Goal: Complete application form: Complete application form

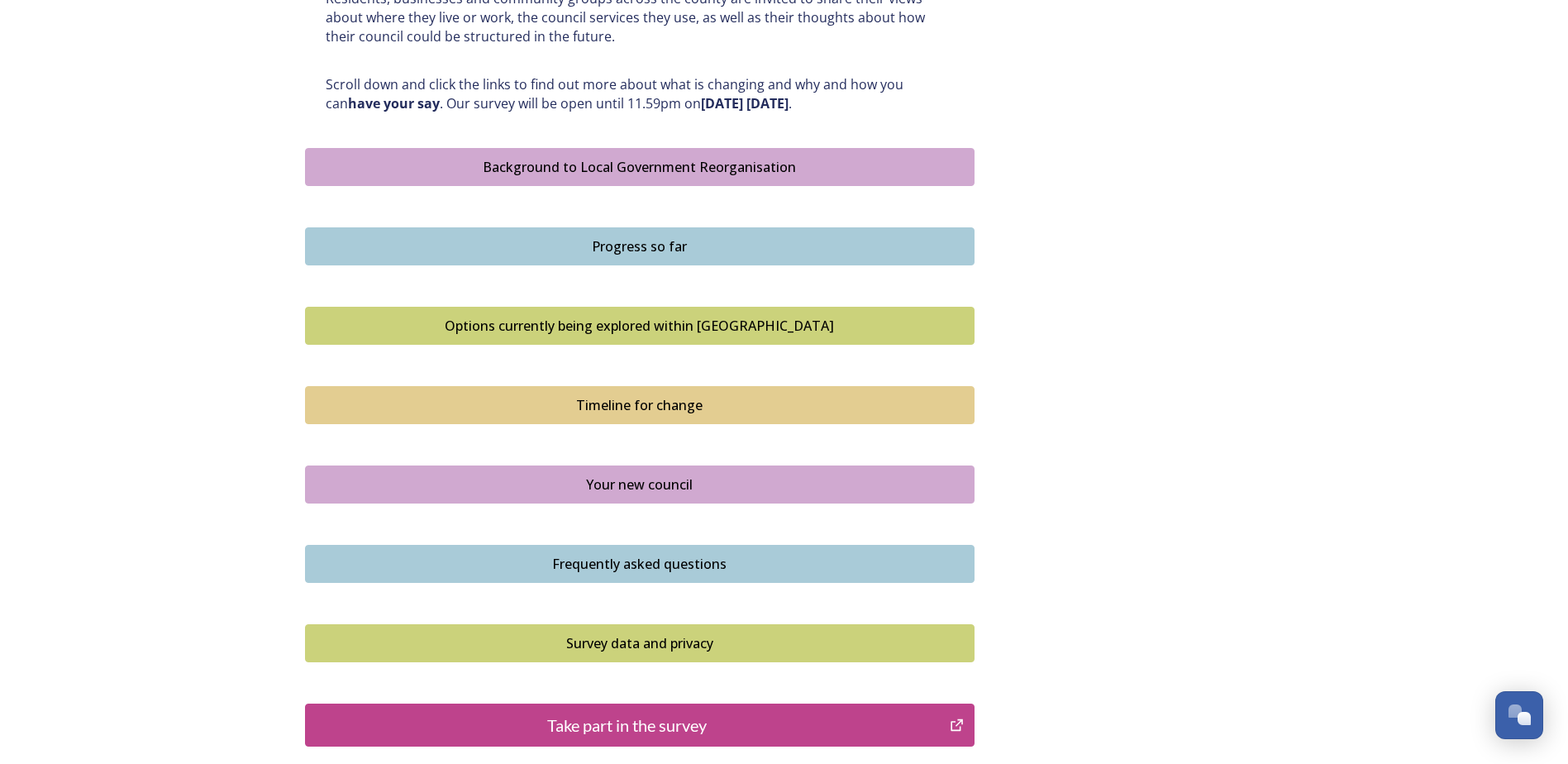
scroll to position [850, 0]
click at [556, 328] on div "Options currently being explored within West Sussex" at bounding box center [640, 327] width 652 height 20
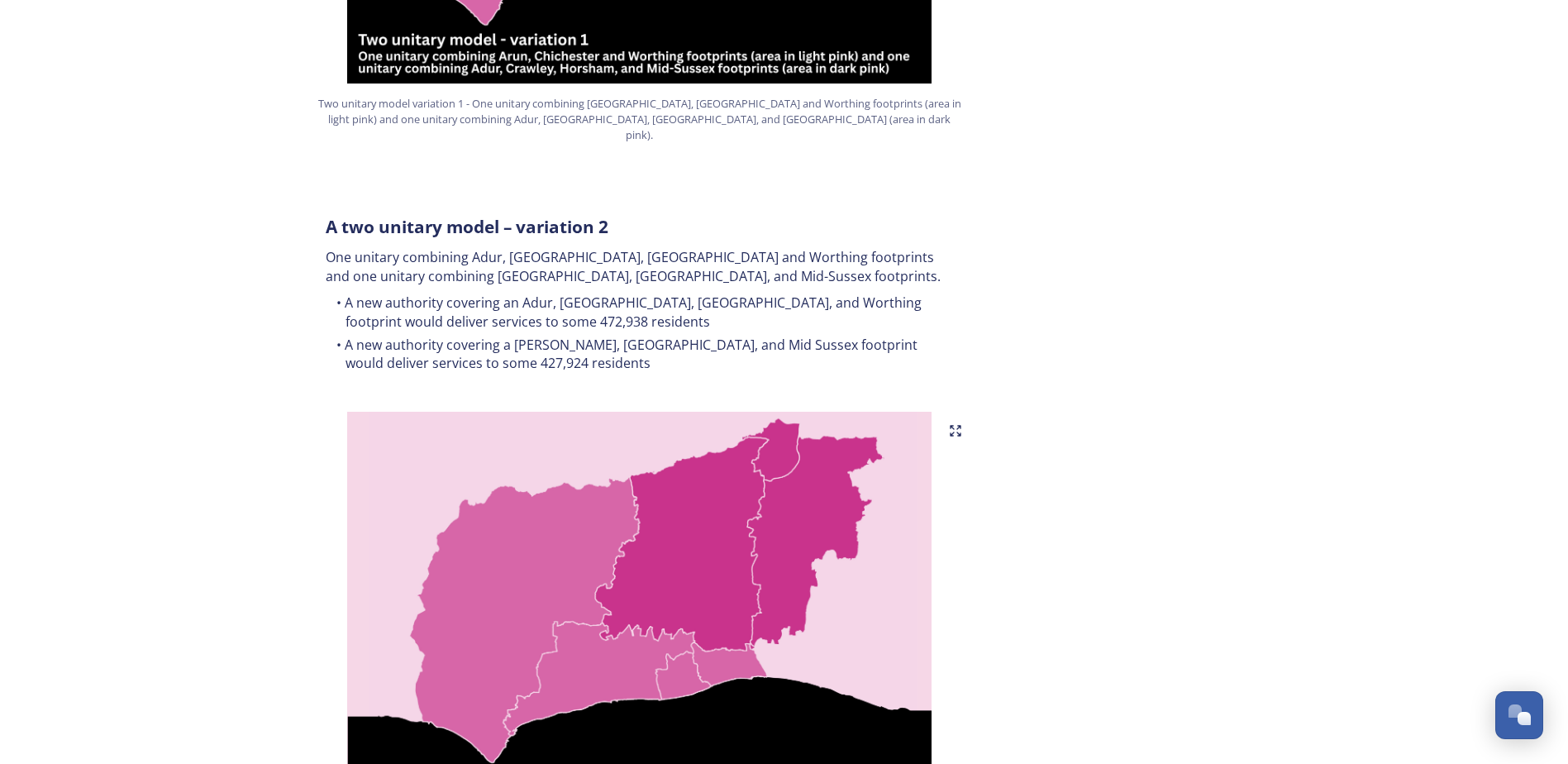
scroll to position [1488, 0]
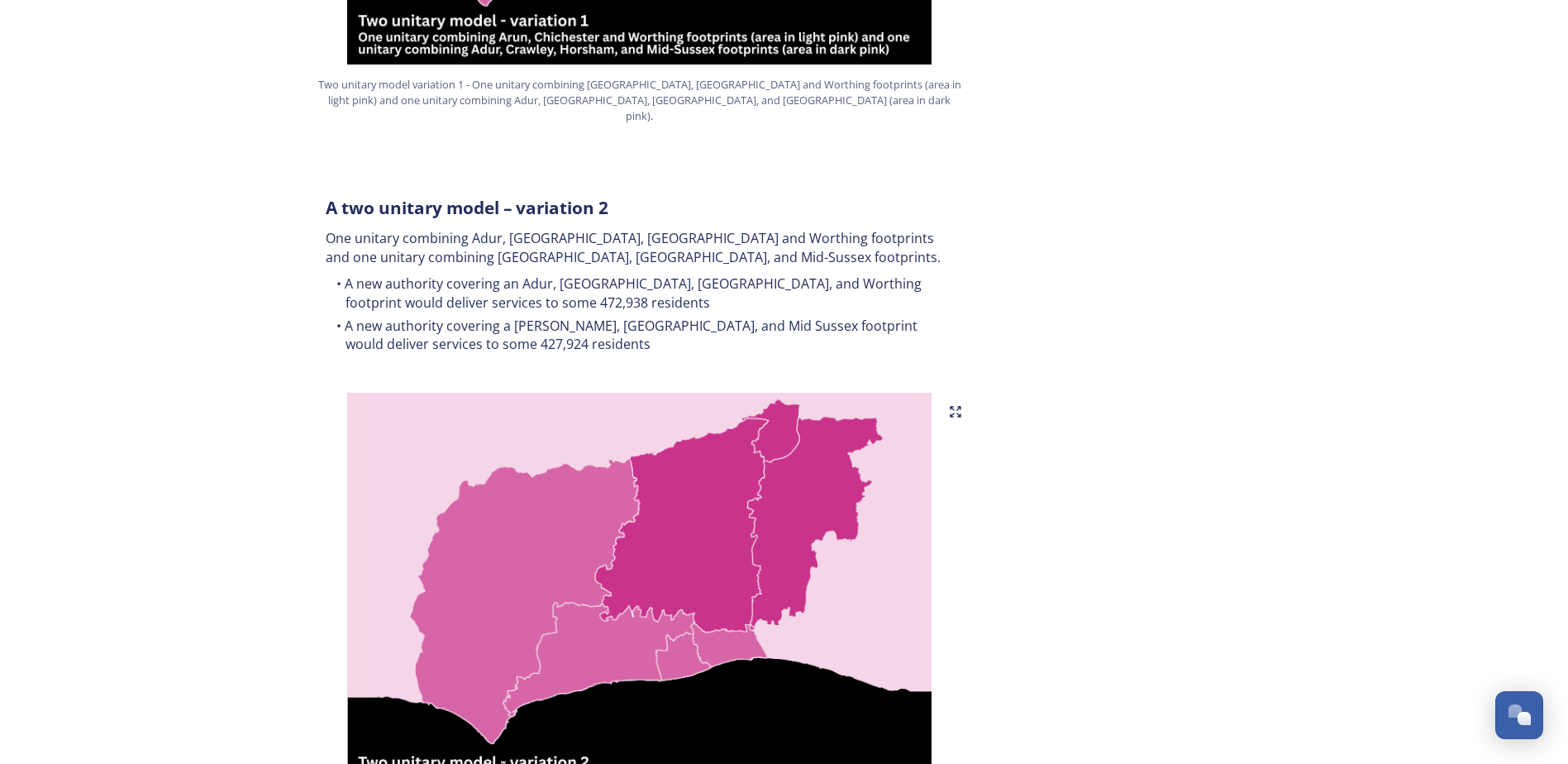
click at [724, 609] on img at bounding box center [640, 599] width 670 height 413
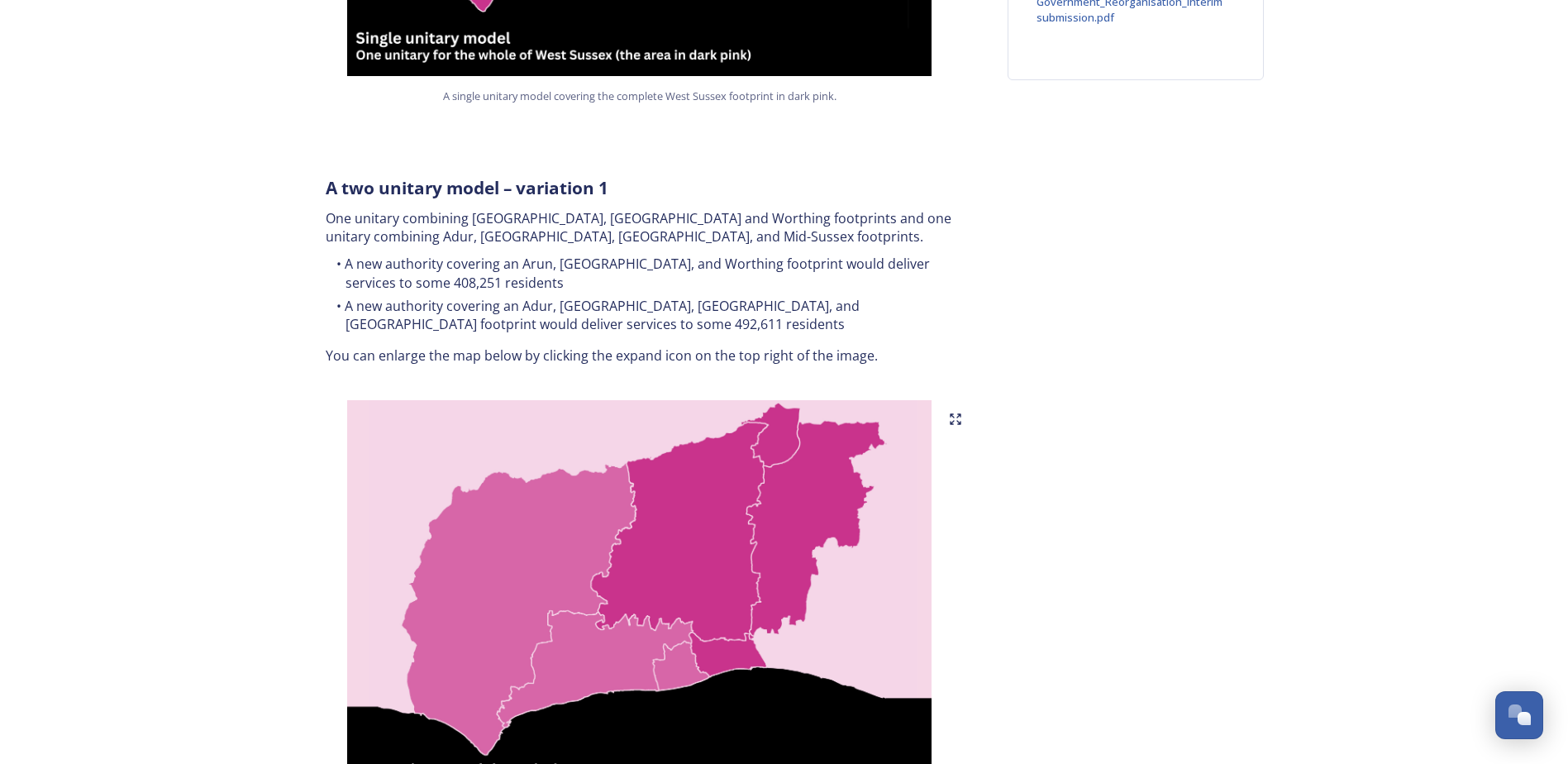
scroll to position [0, 0]
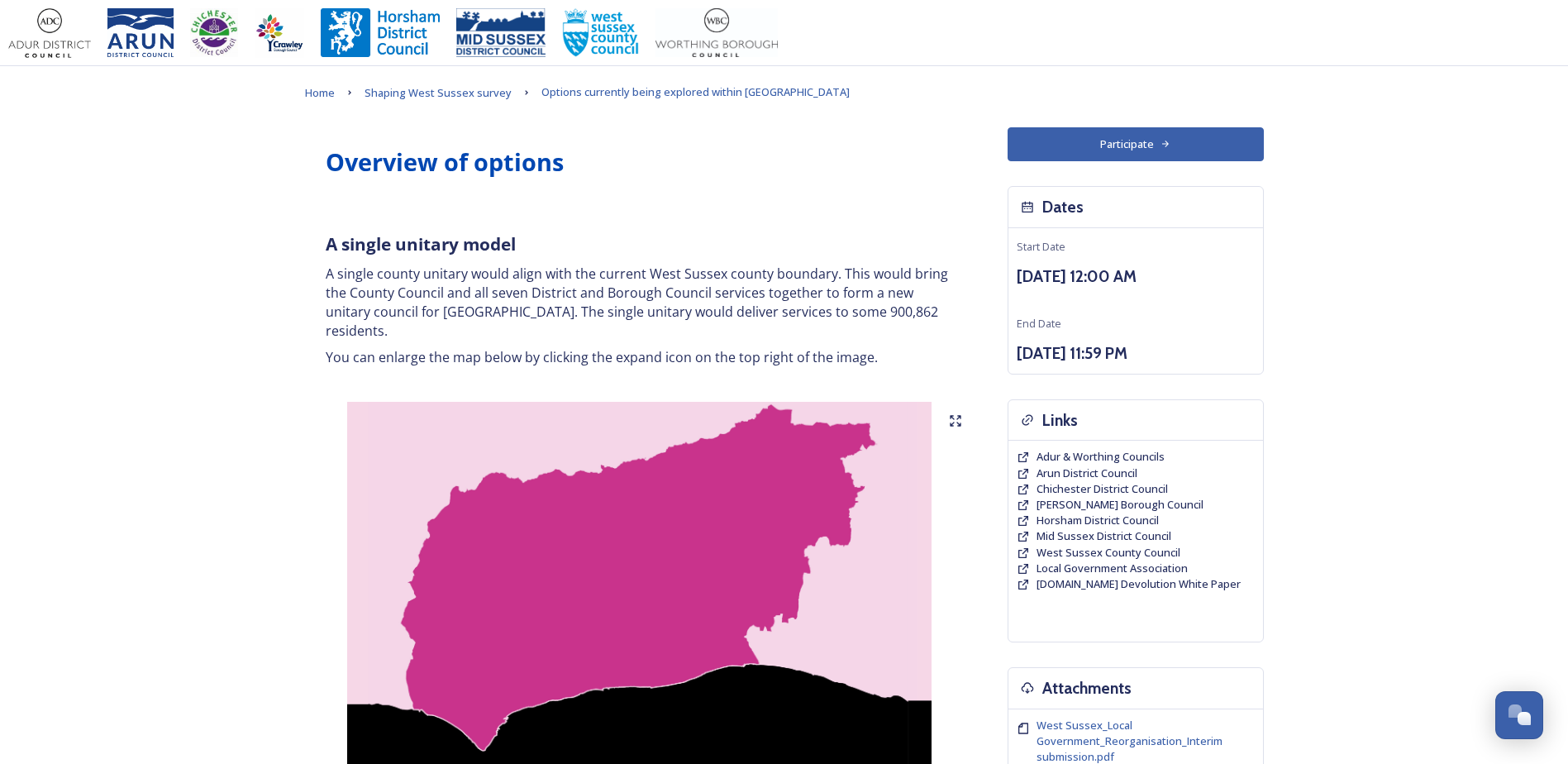
drag, startPoint x: 204, startPoint y: 358, endPoint x: 195, endPoint y: 333, distance: 26.6
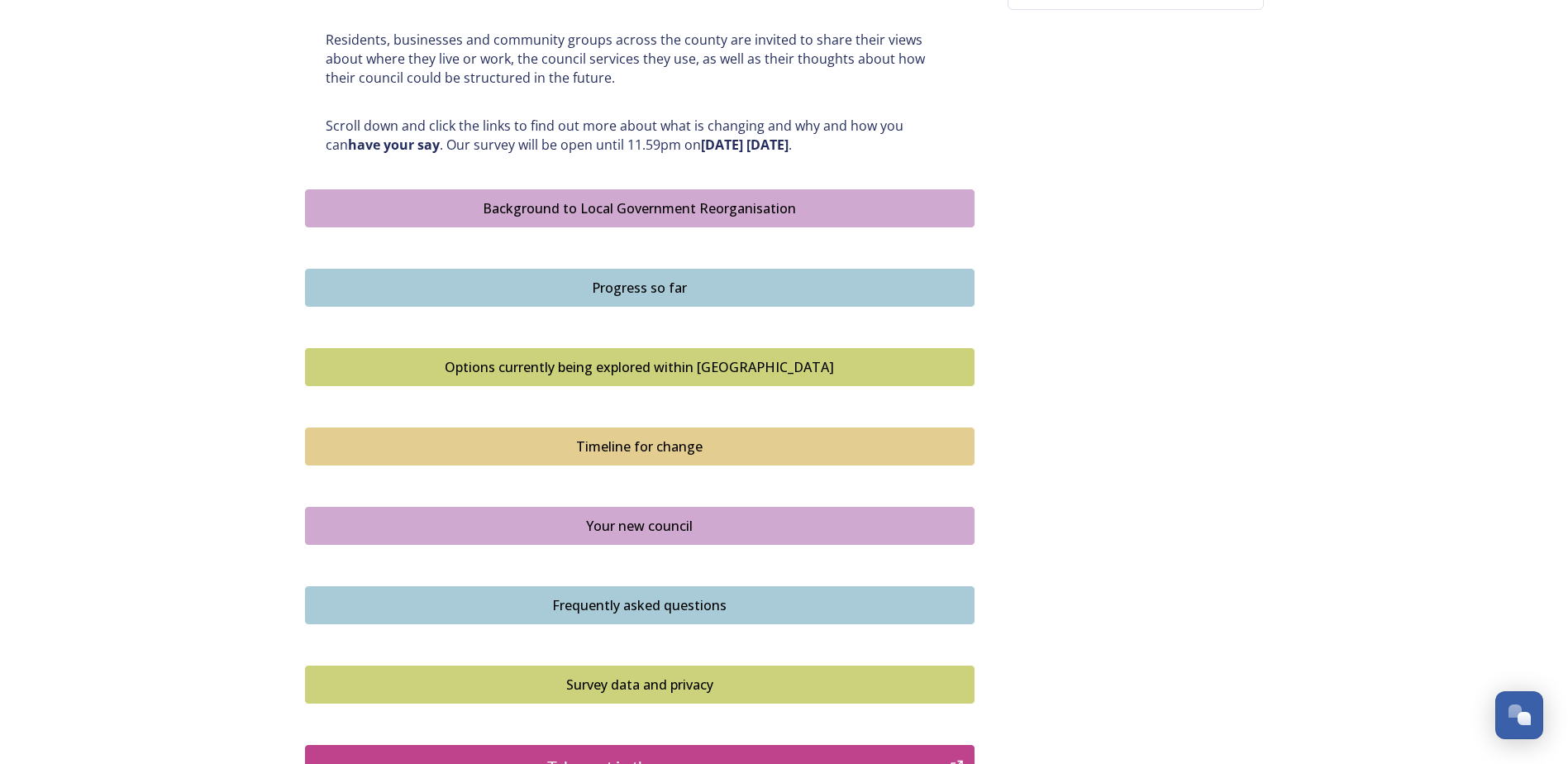
scroll to position [1016, 0]
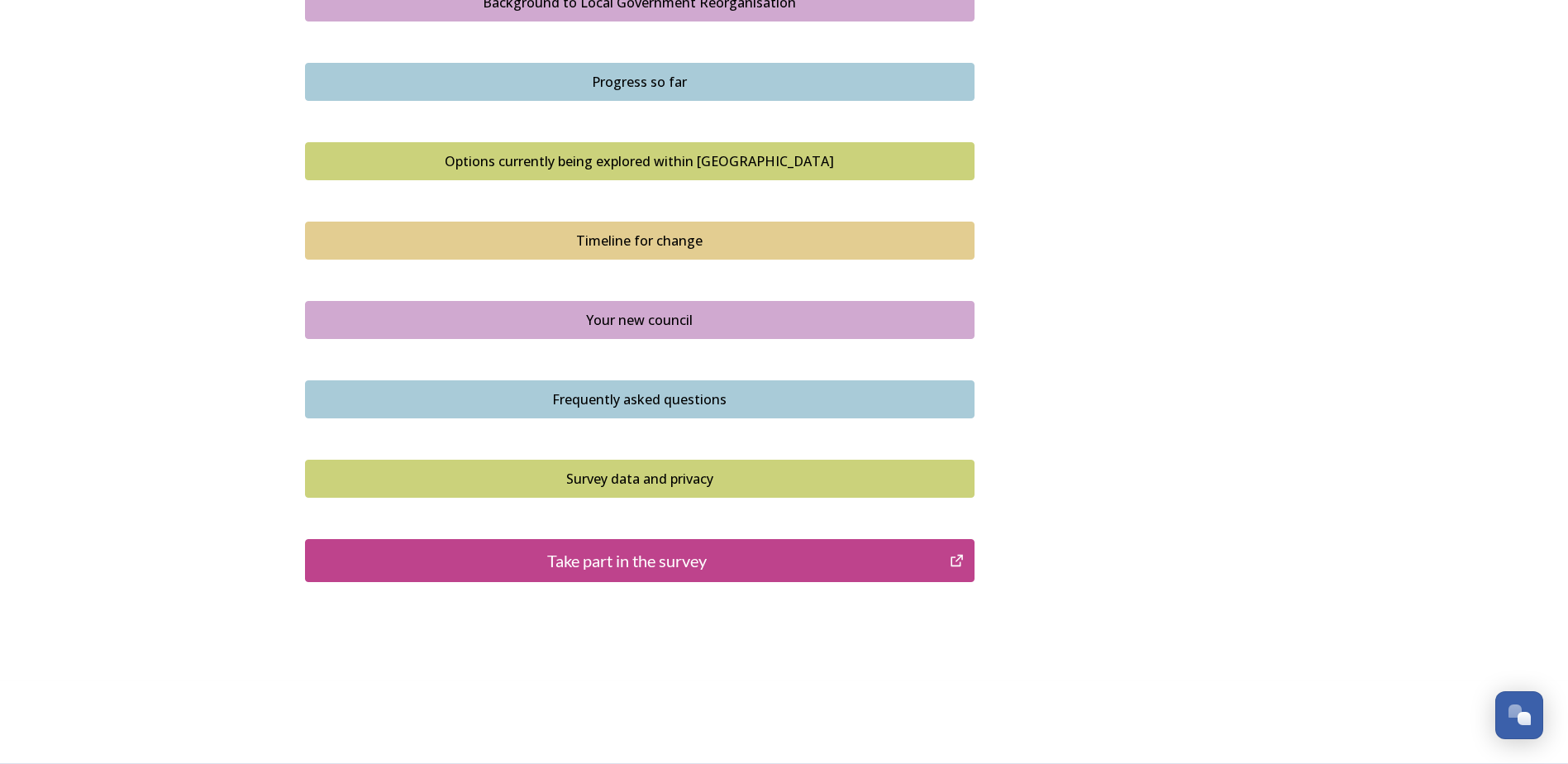
click at [609, 315] on div "Your new council" at bounding box center [640, 320] width 652 height 20
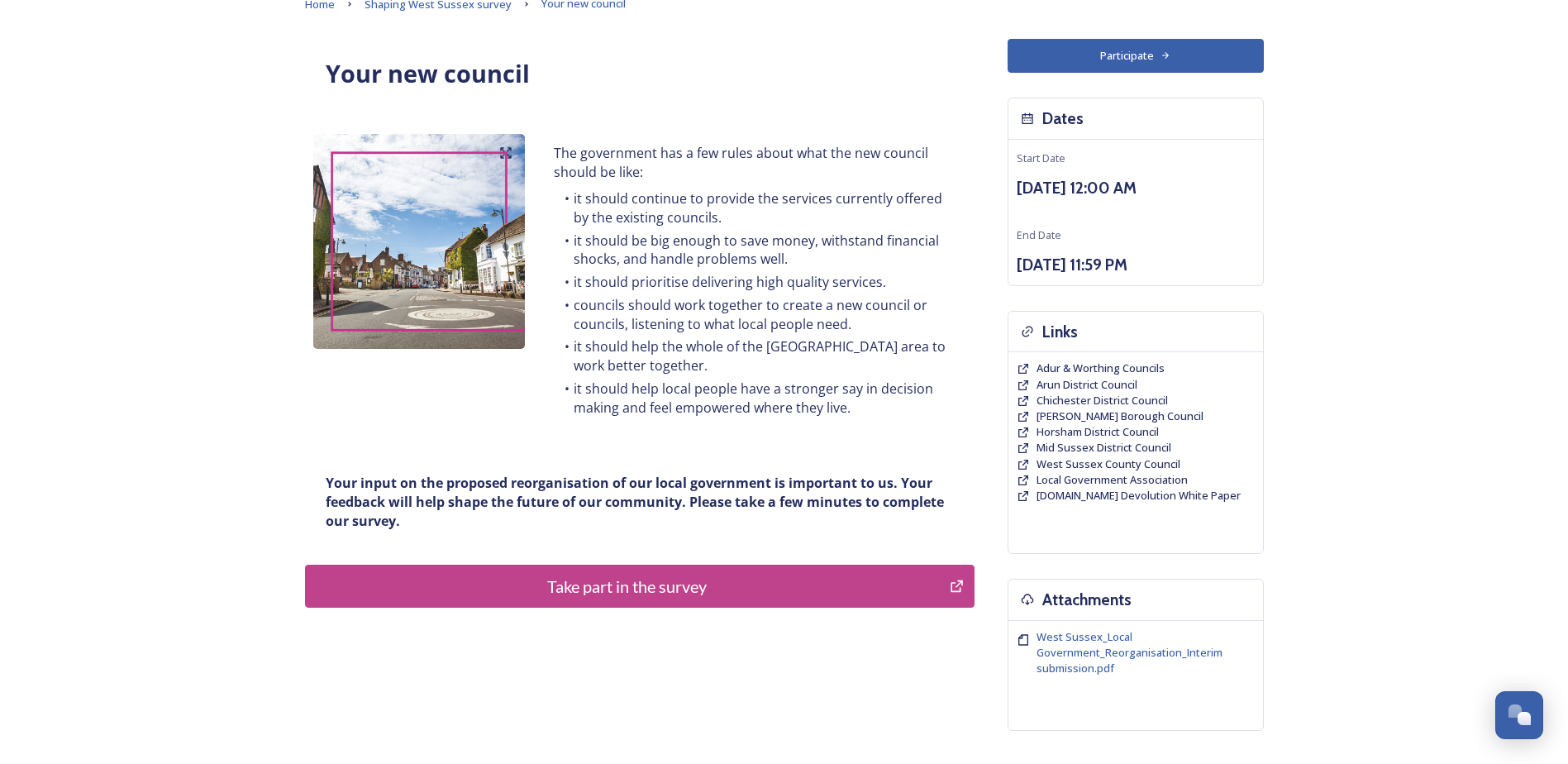
scroll to position [212, 0]
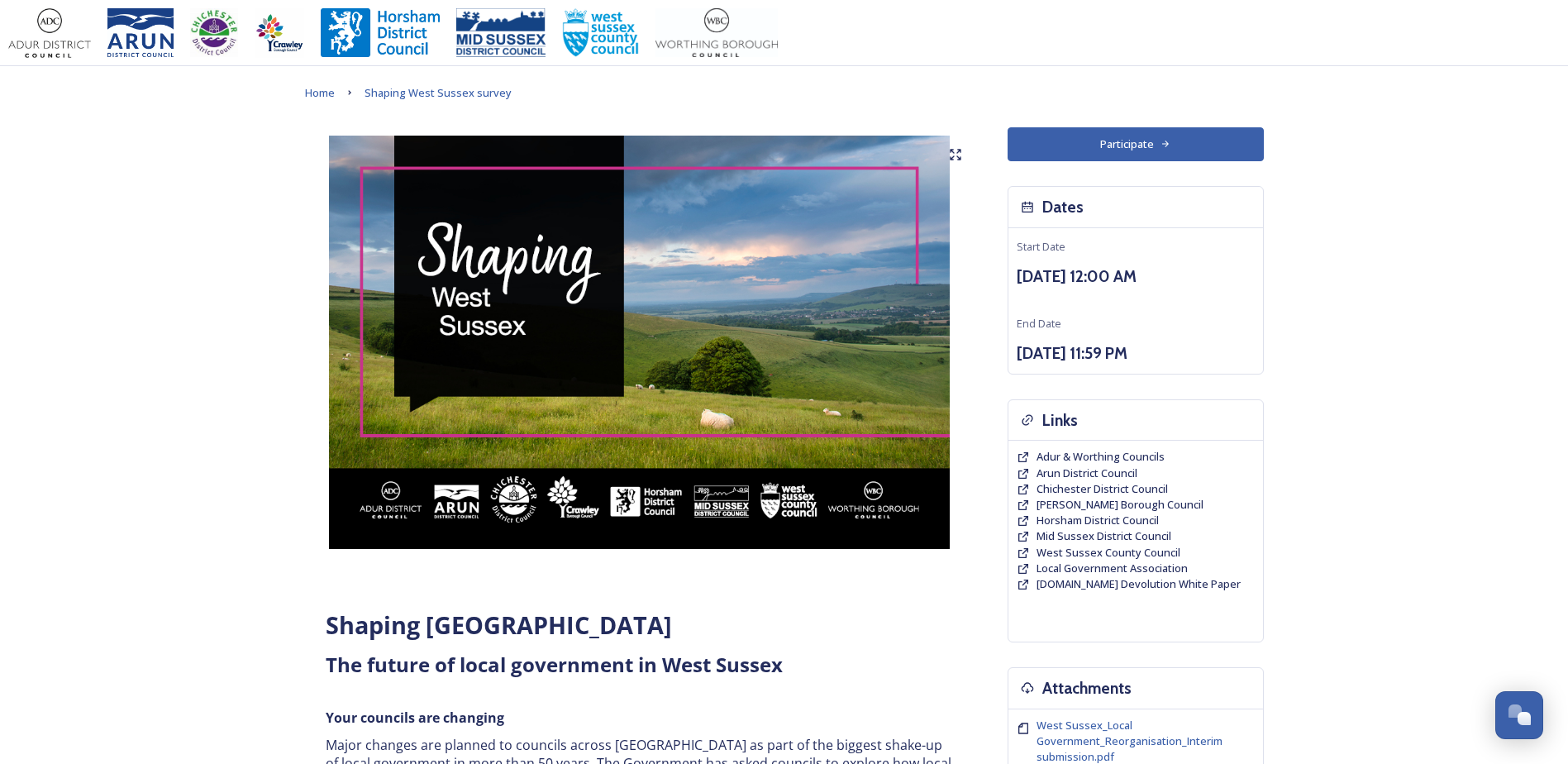
scroll to position [579, 0]
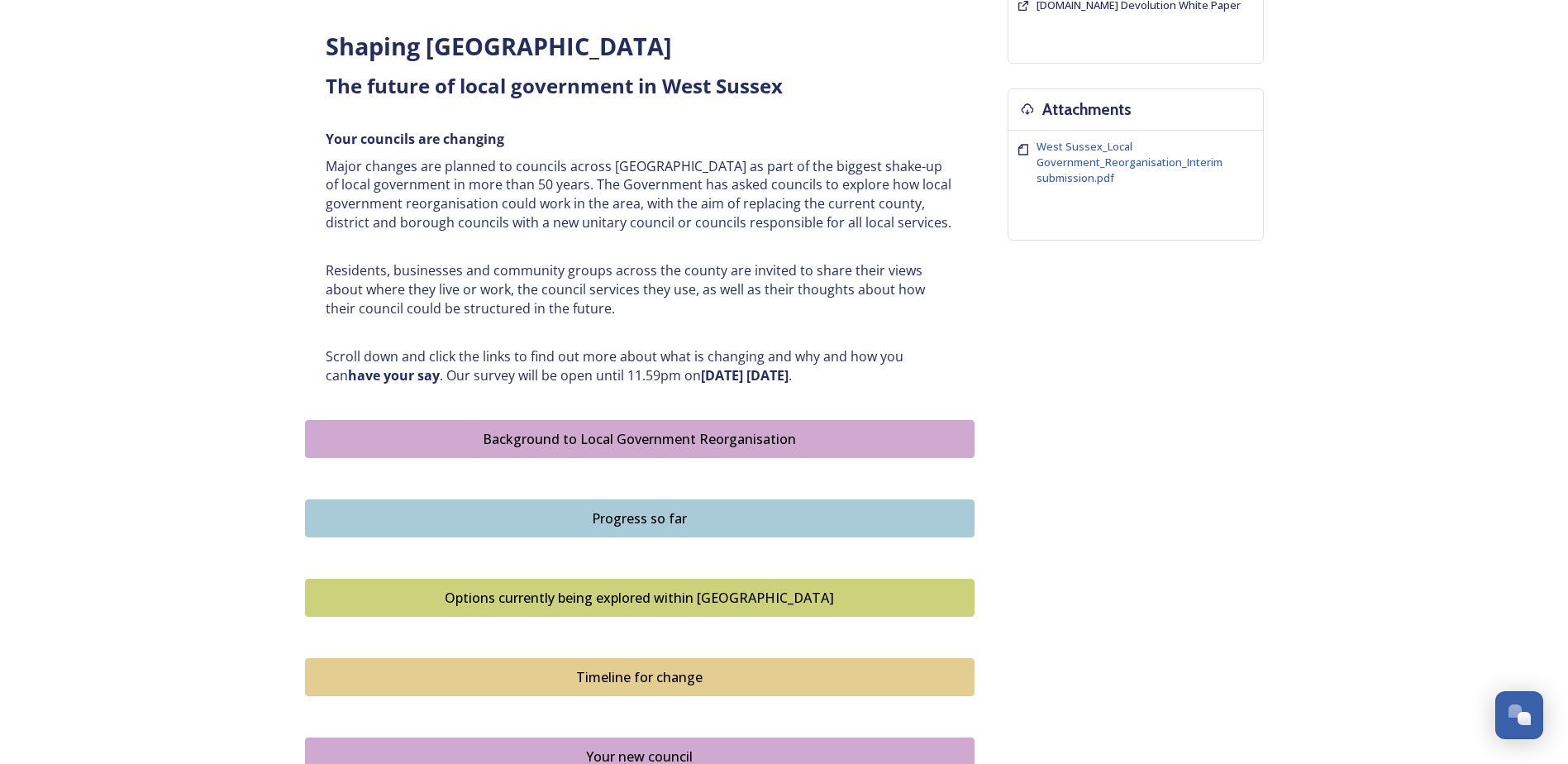
click at [615, 523] on div "Progress so far" at bounding box center [640, 518] width 652 height 20
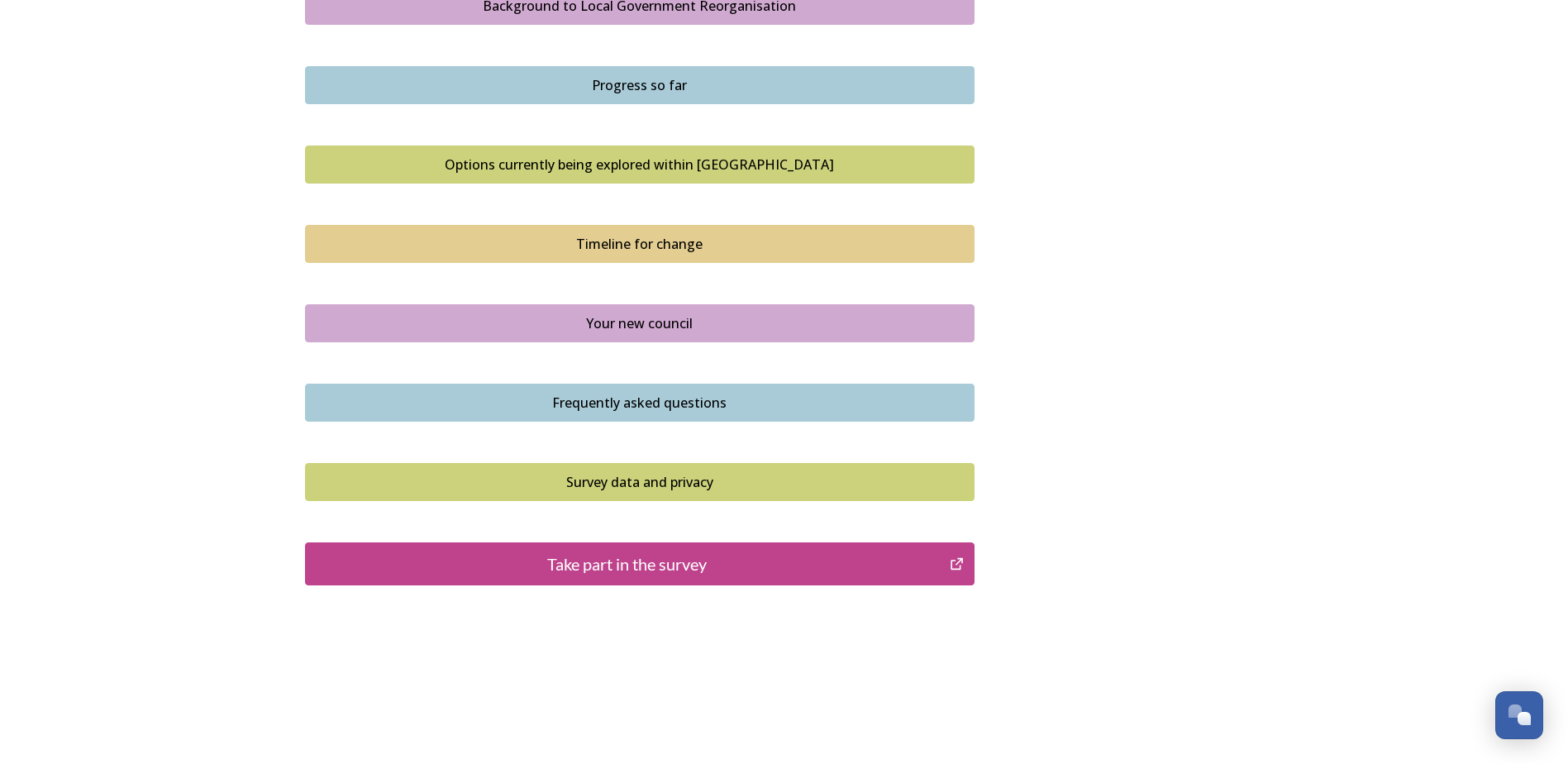
scroll to position [1016, 0]
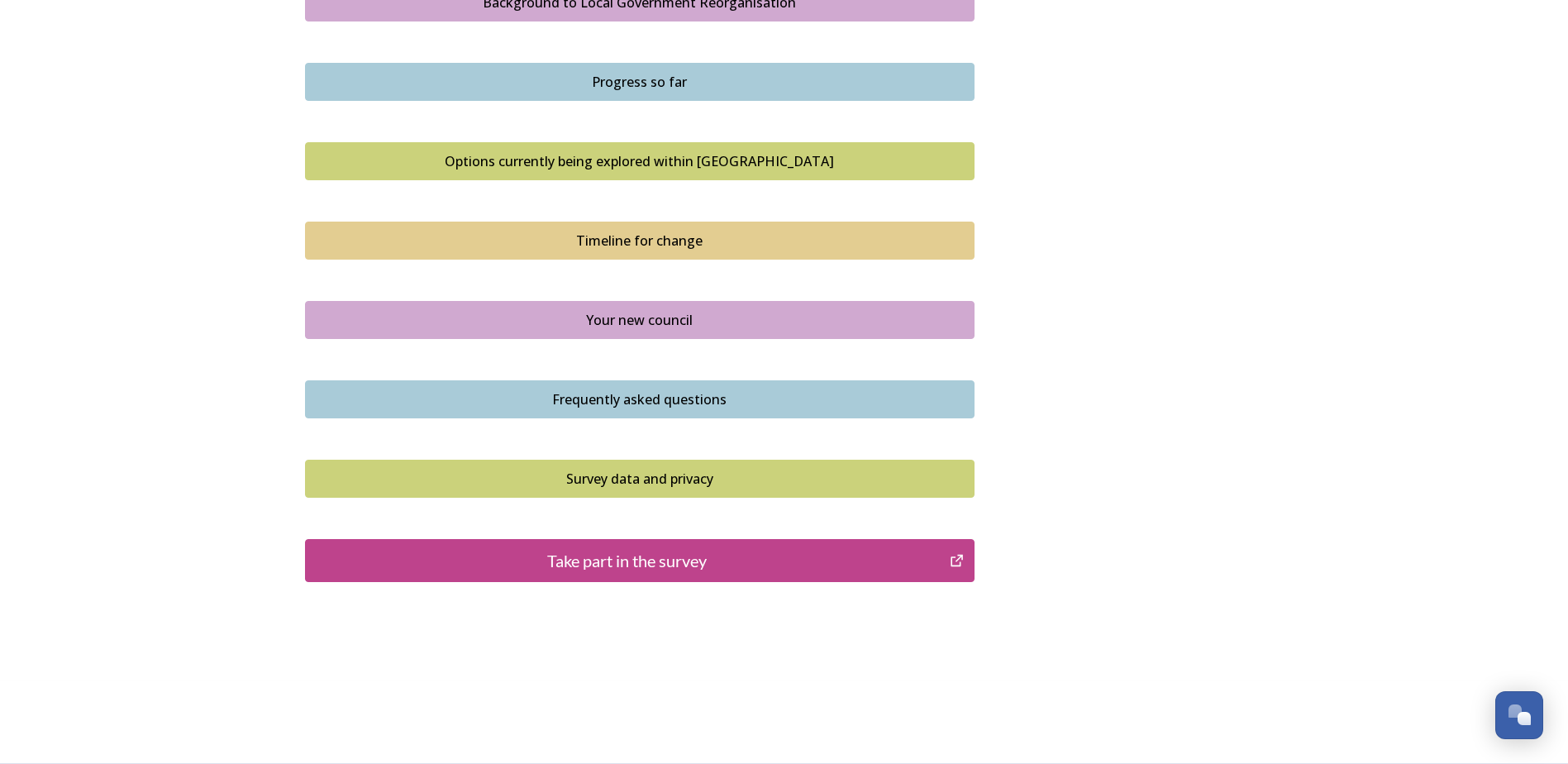
click at [577, 402] on div "Frequently asked questions" at bounding box center [640, 399] width 652 height 20
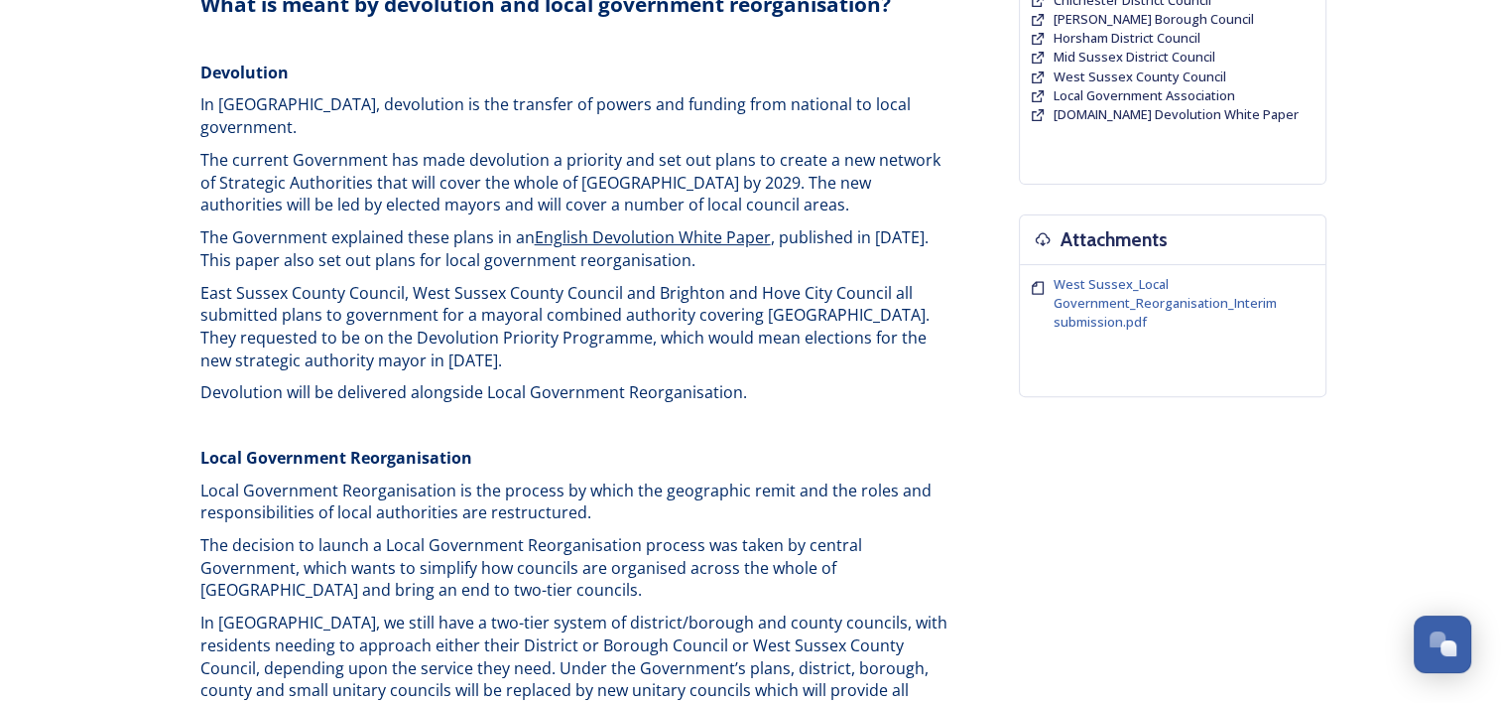
scroll to position [595, 0]
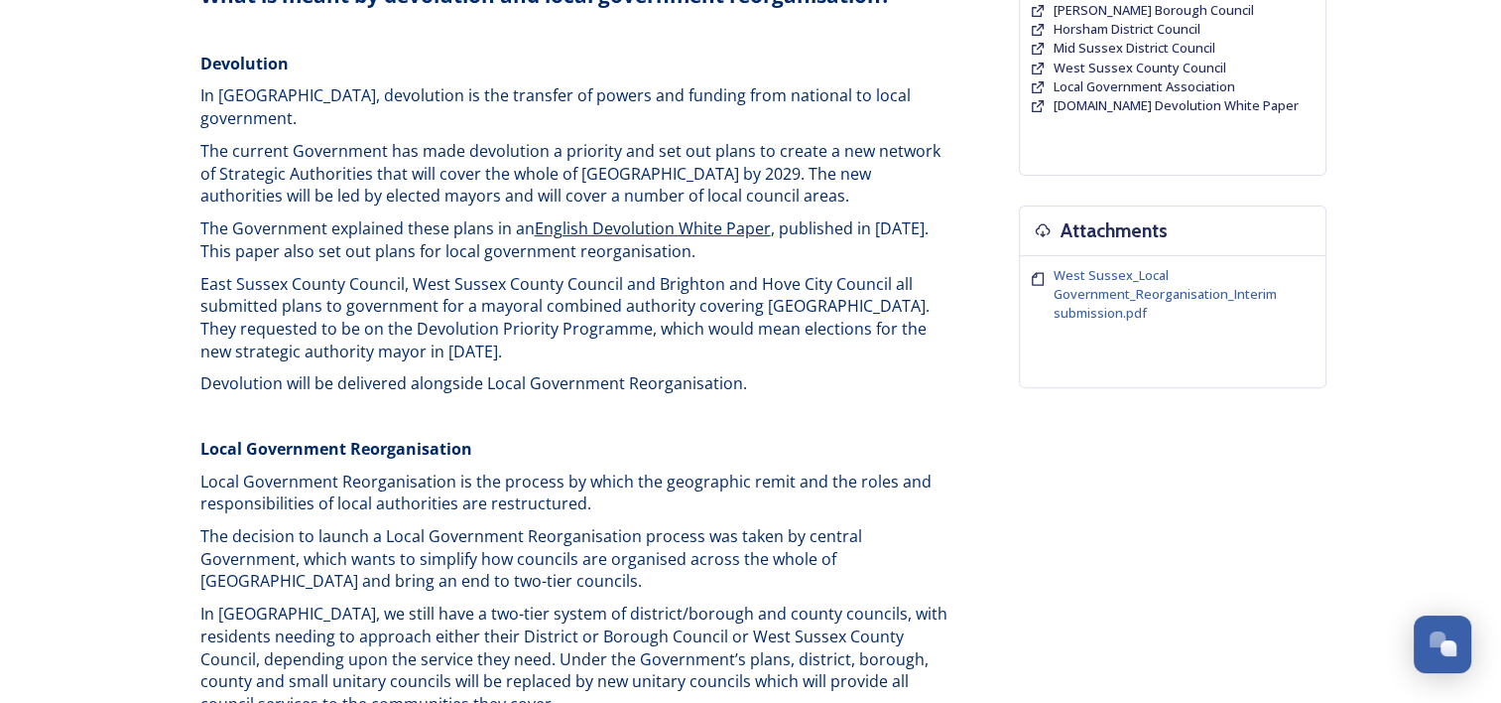
drag, startPoint x: 239, startPoint y: 314, endPoint x: 226, endPoint y: 371, distance: 59.0
click at [239, 314] on span "East Sussex County Council, West Sussex County Council and Brighton and Hove Ci…" at bounding box center [566, 317] width 733 height 89
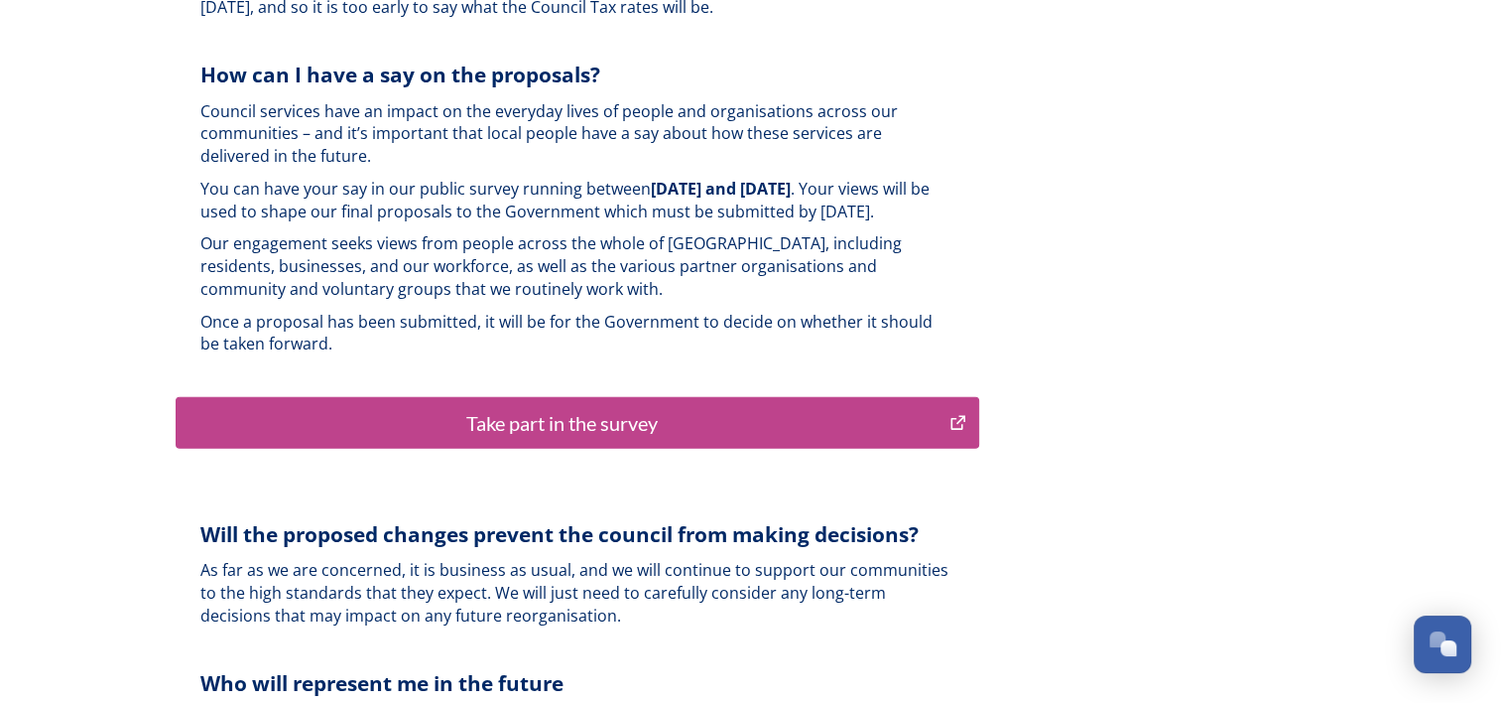
scroll to position [4862, 0]
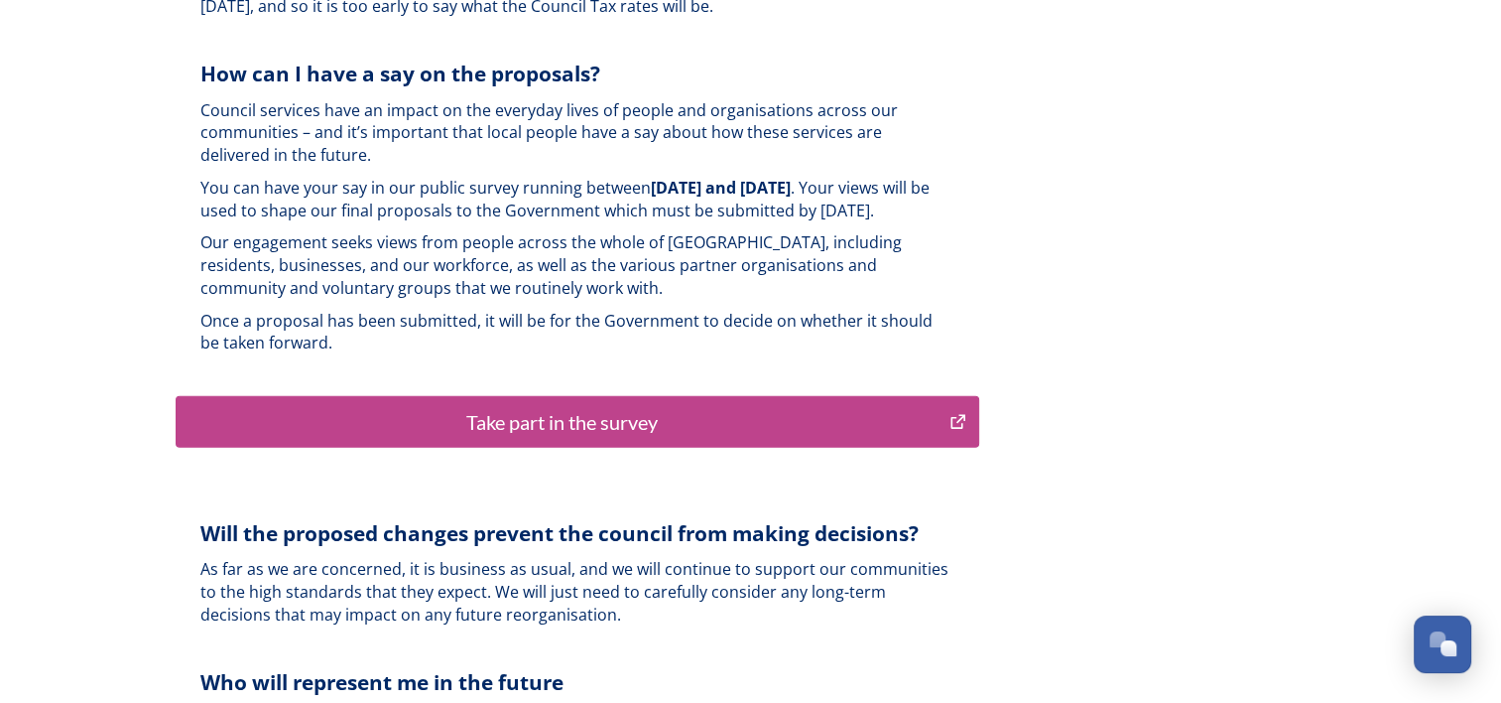
click at [491, 407] on div "Take part in the survey" at bounding box center [563, 422] width 753 height 30
click at [575, 407] on div "Take part in the survey" at bounding box center [563, 422] width 753 height 30
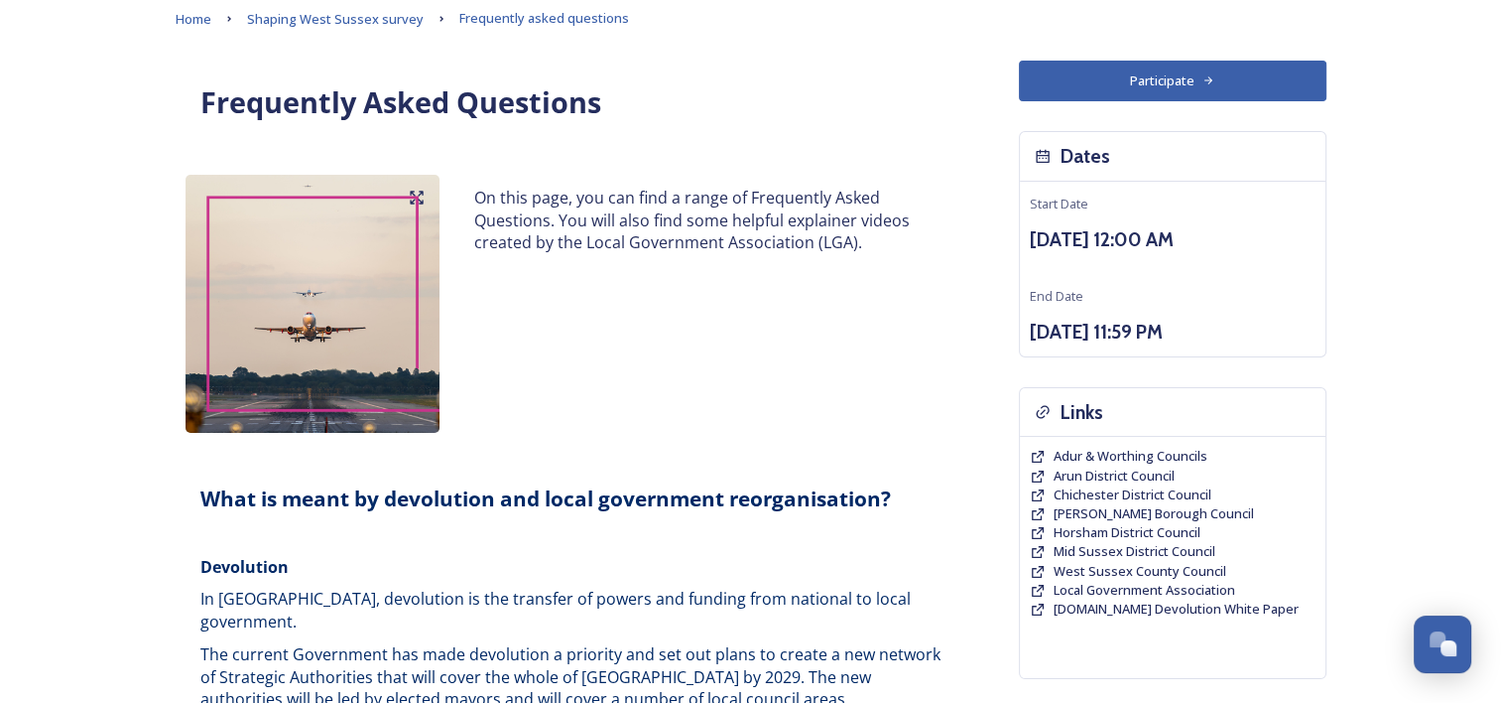
scroll to position [0, 0]
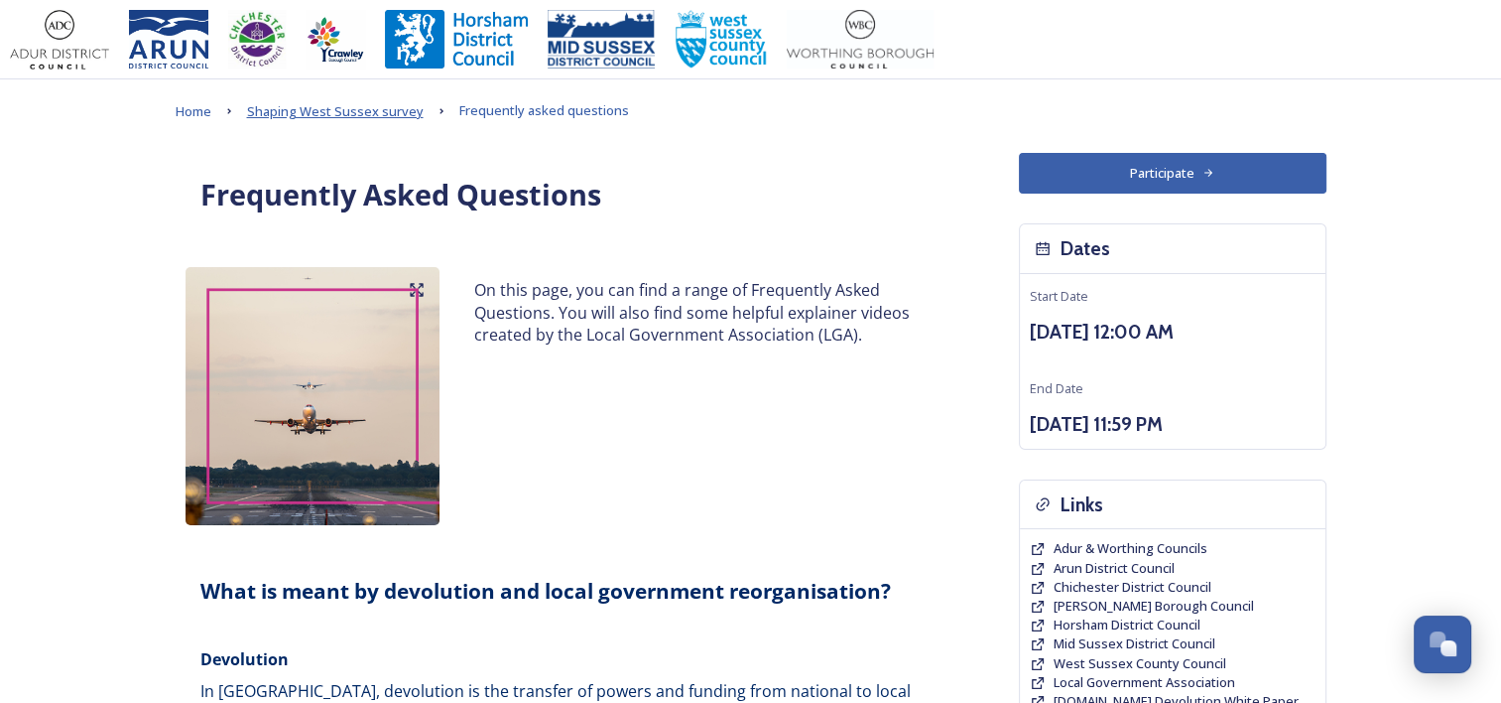
click at [293, 111] on span "Shaping West Sussex survey" at bounding box center [335, 111] width 177 height 18
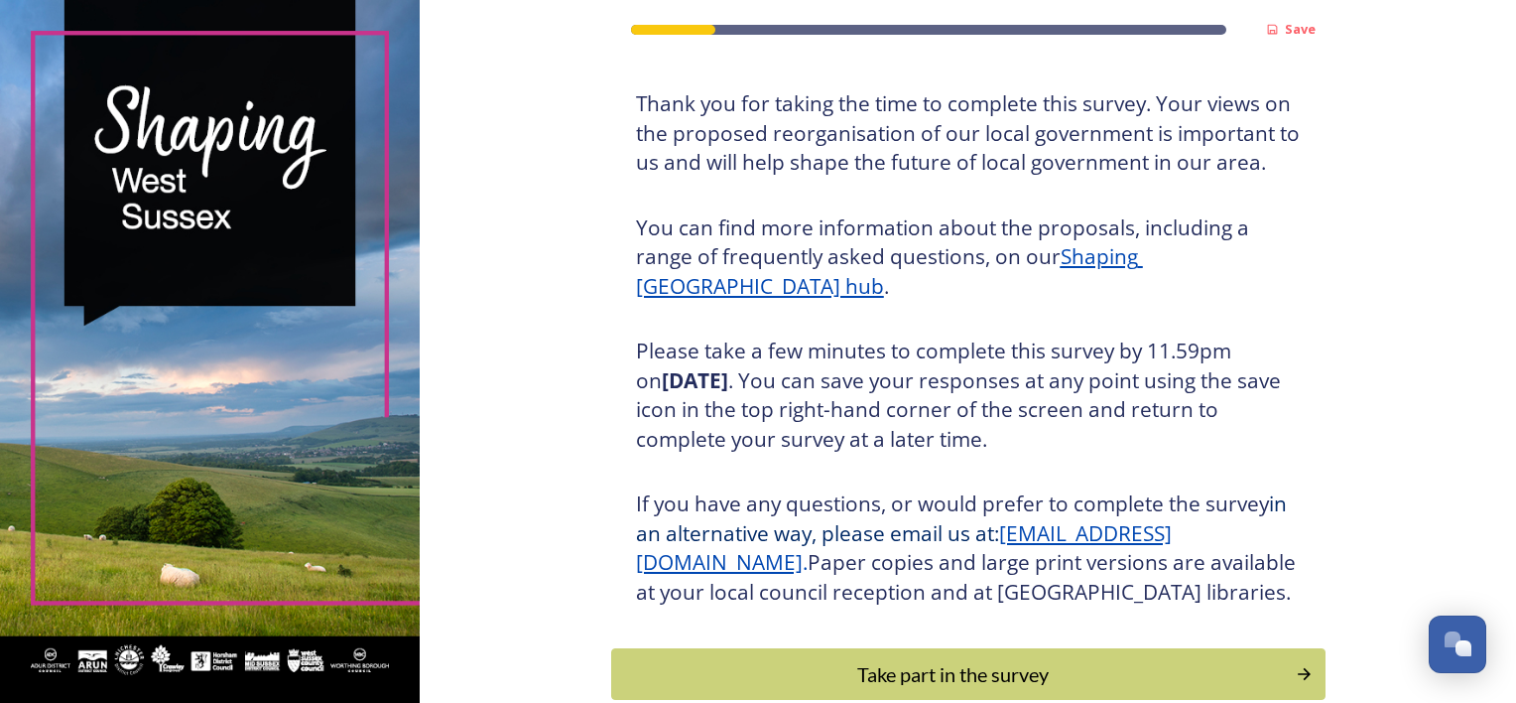
scroll to position [250, 0]
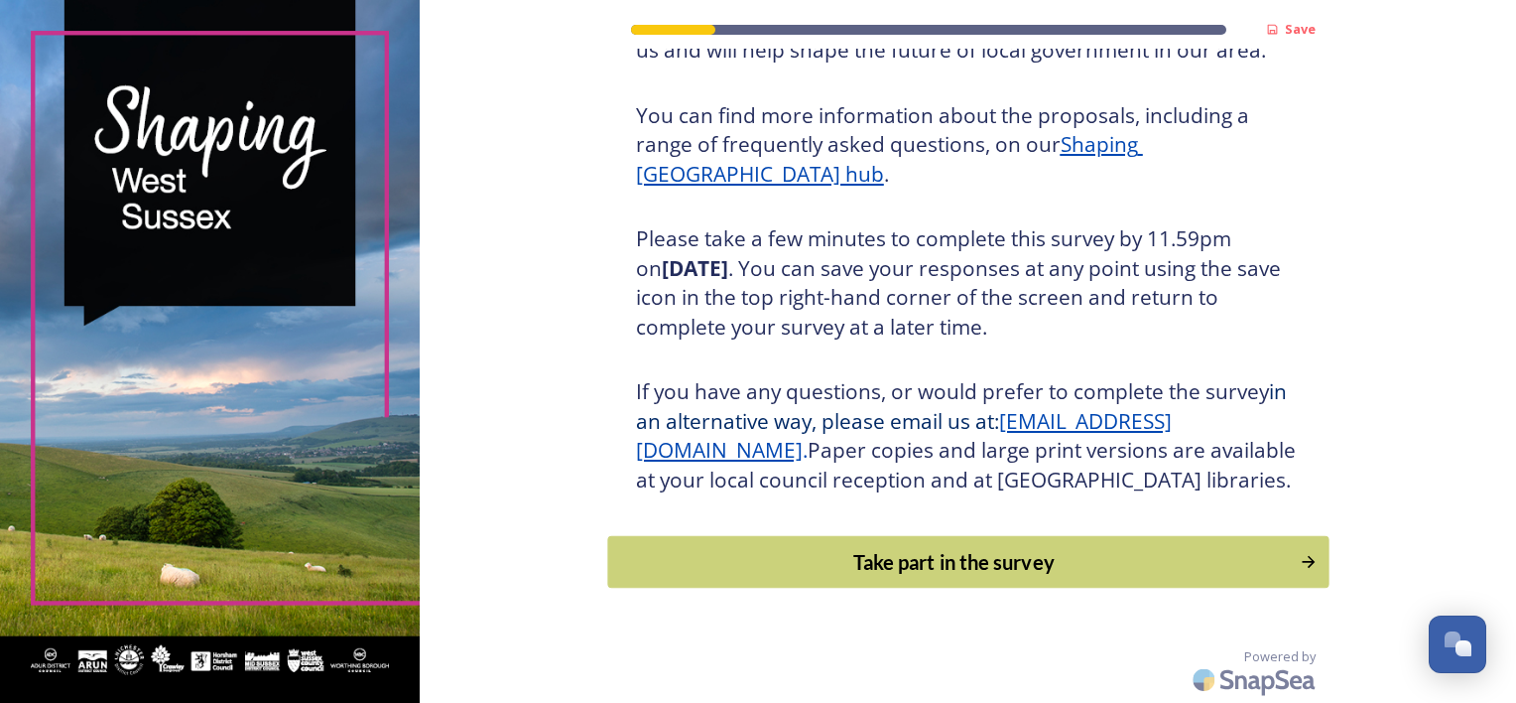
click at [902, 550] on div "Take part in the survey" at bounding box center [953, 562] width 671 height 30
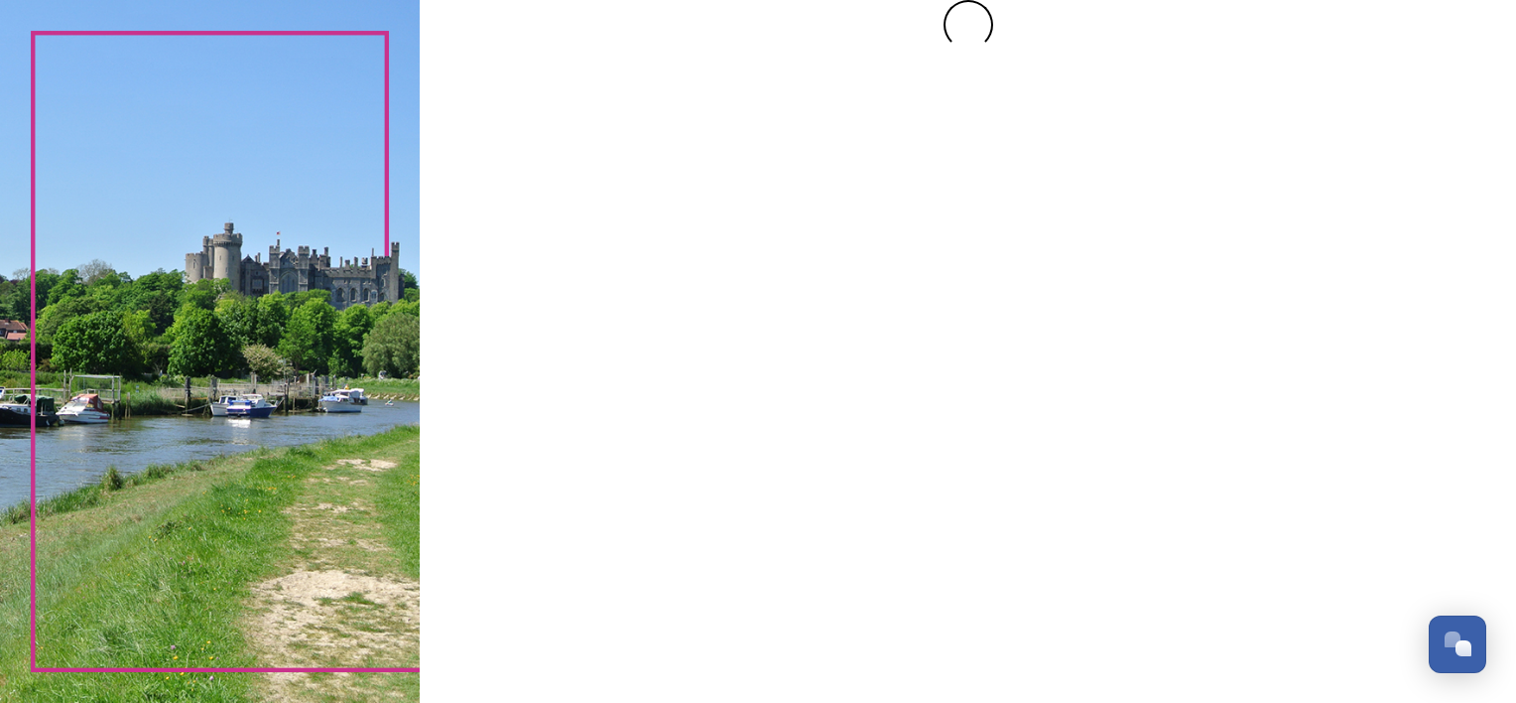
scroll to position [0, 0]
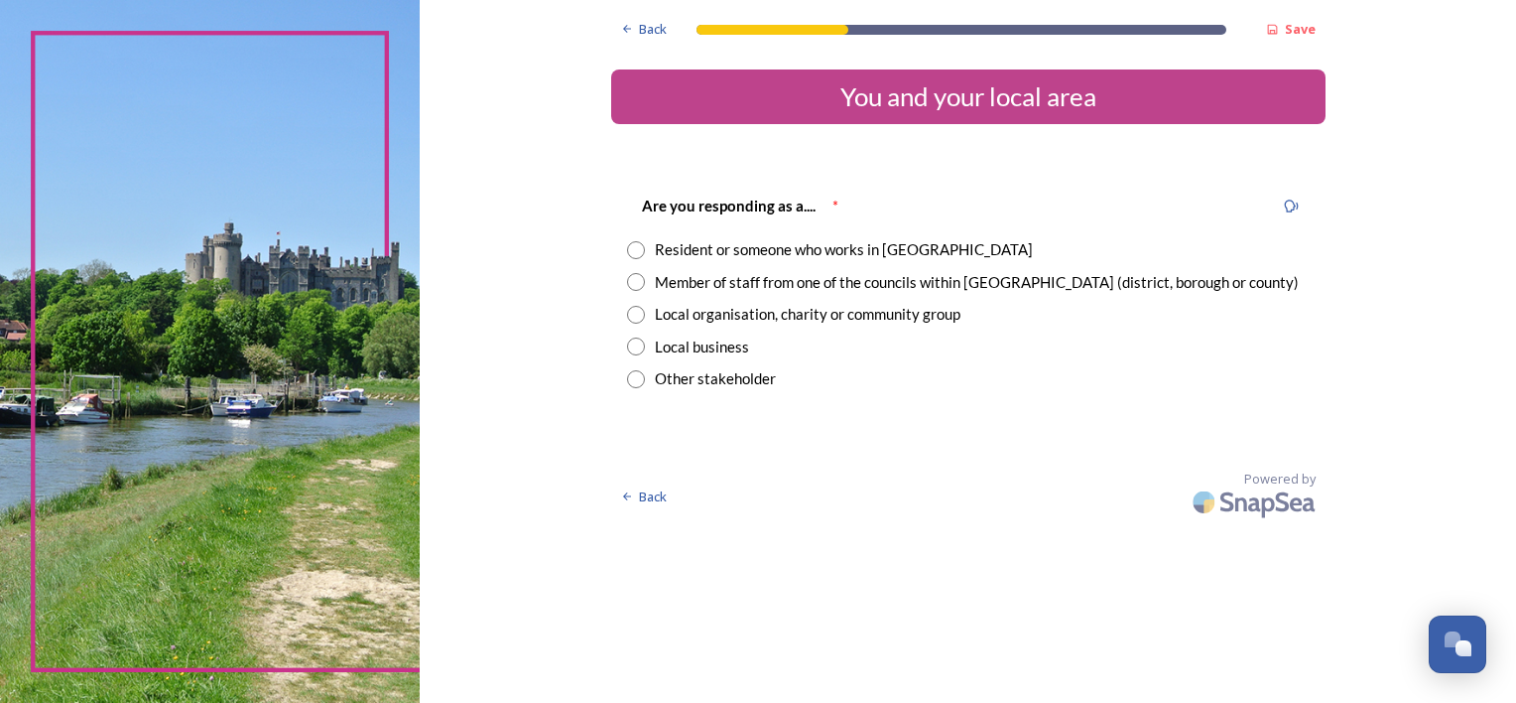
click at [639, 318] on input "radio" at bounding box center [636, 315] width 18 height 18
radio input "true"
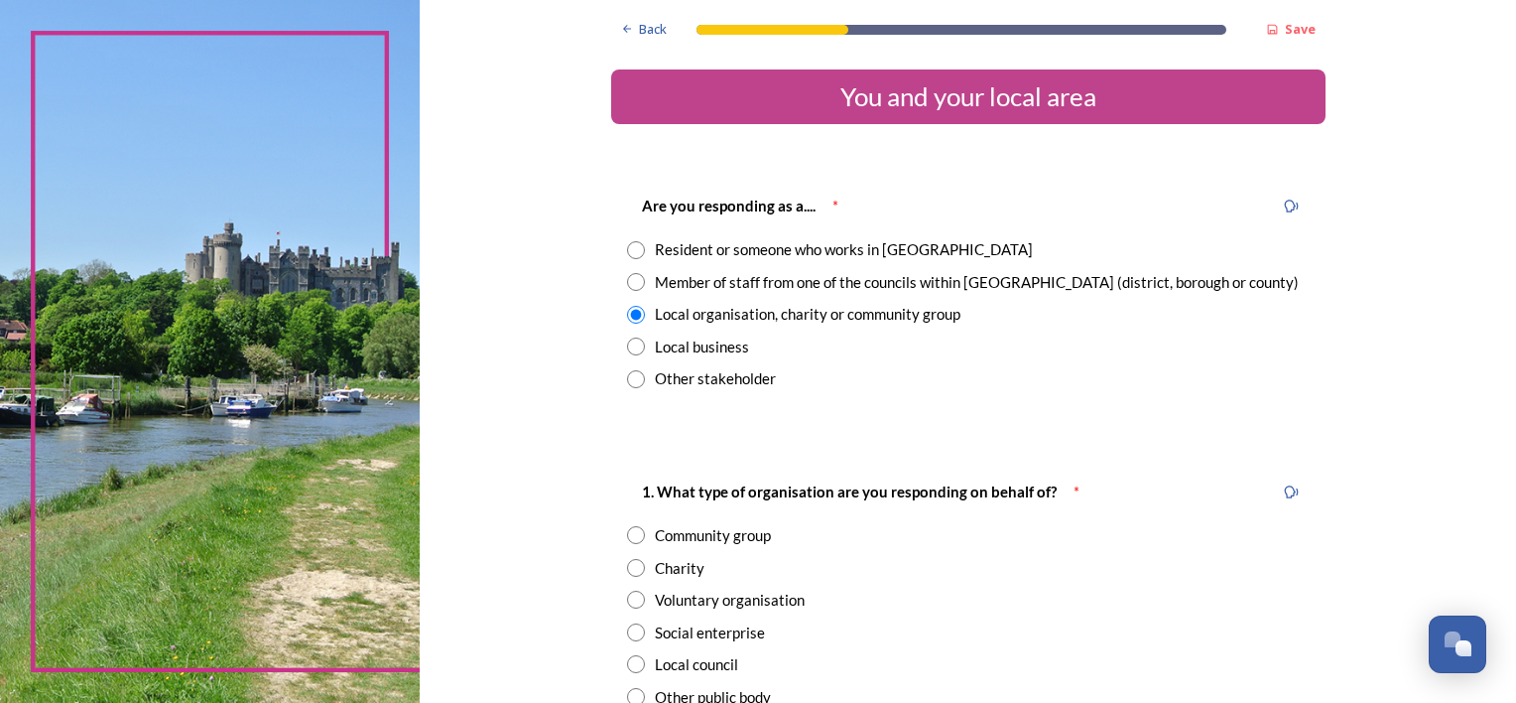
scroll to position [99, 0]
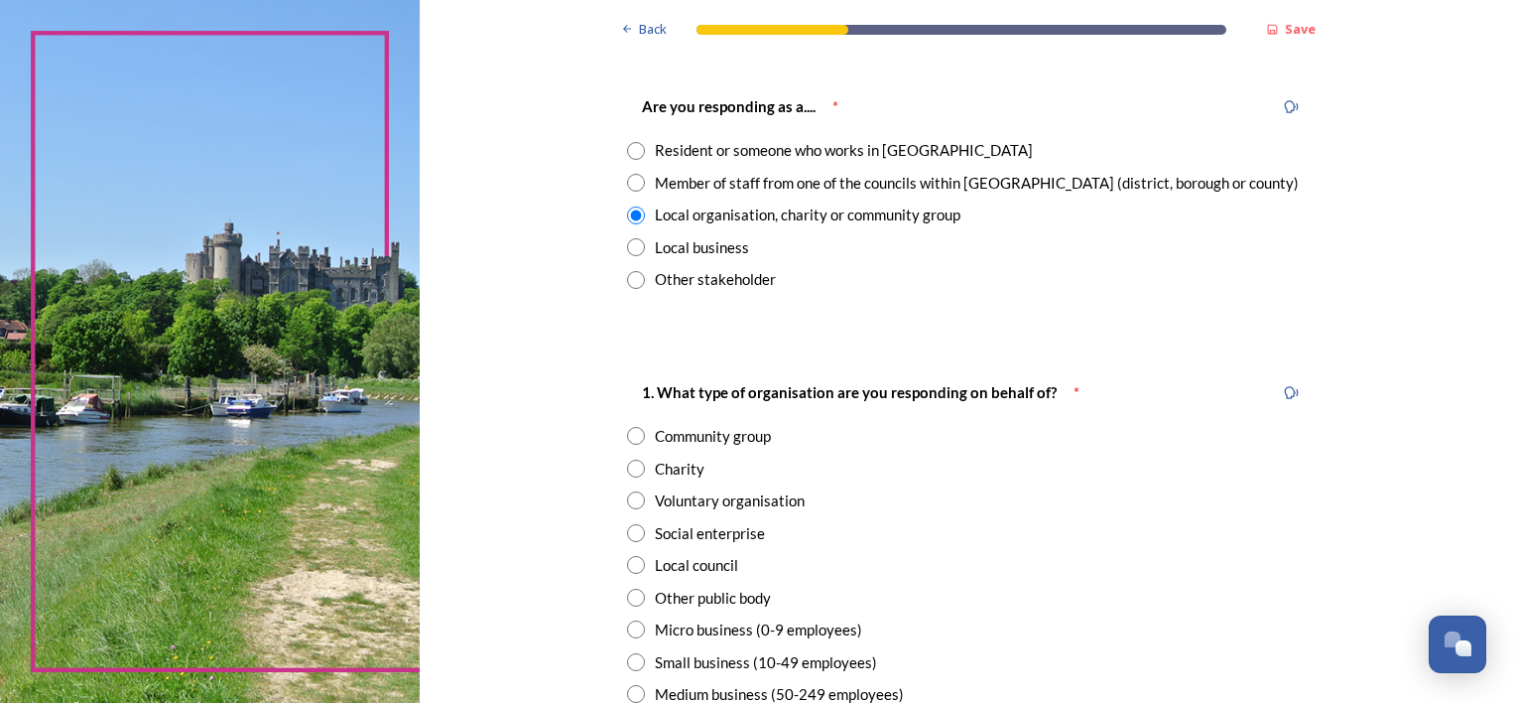
click at [627, 468] on input "radio" at bounding box center [636, 468] width 18 height 18
radio input "true"
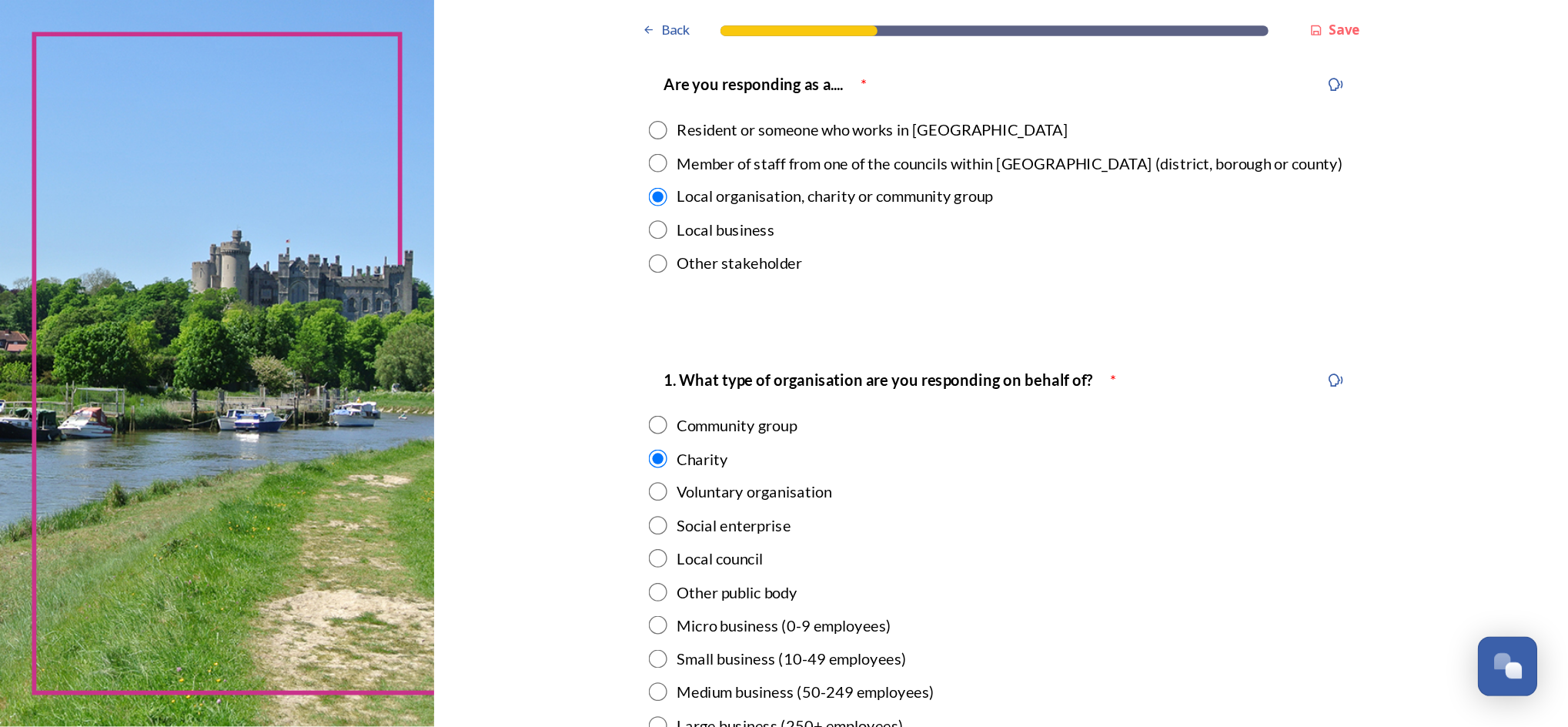
scroll to position [0, 0]
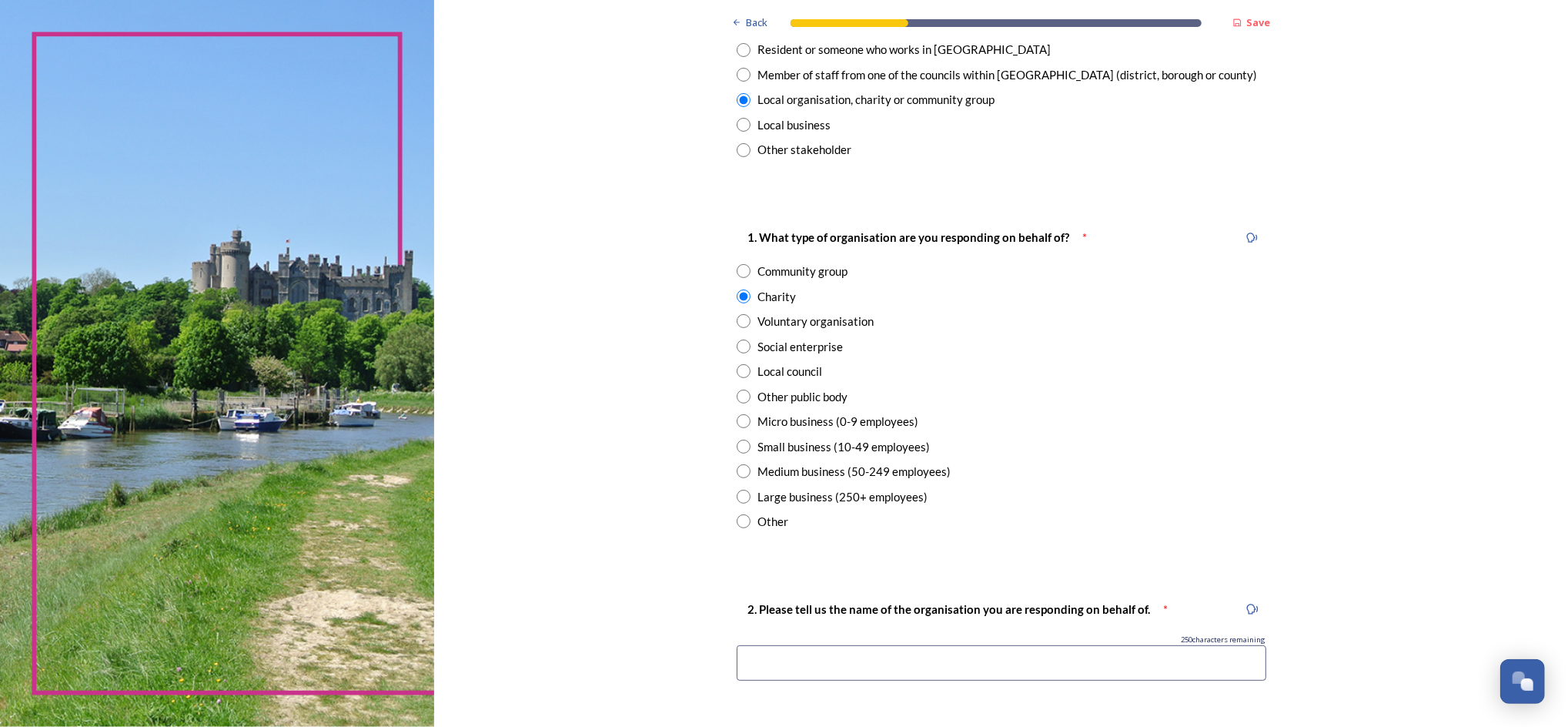
scroll to position [410, 0]
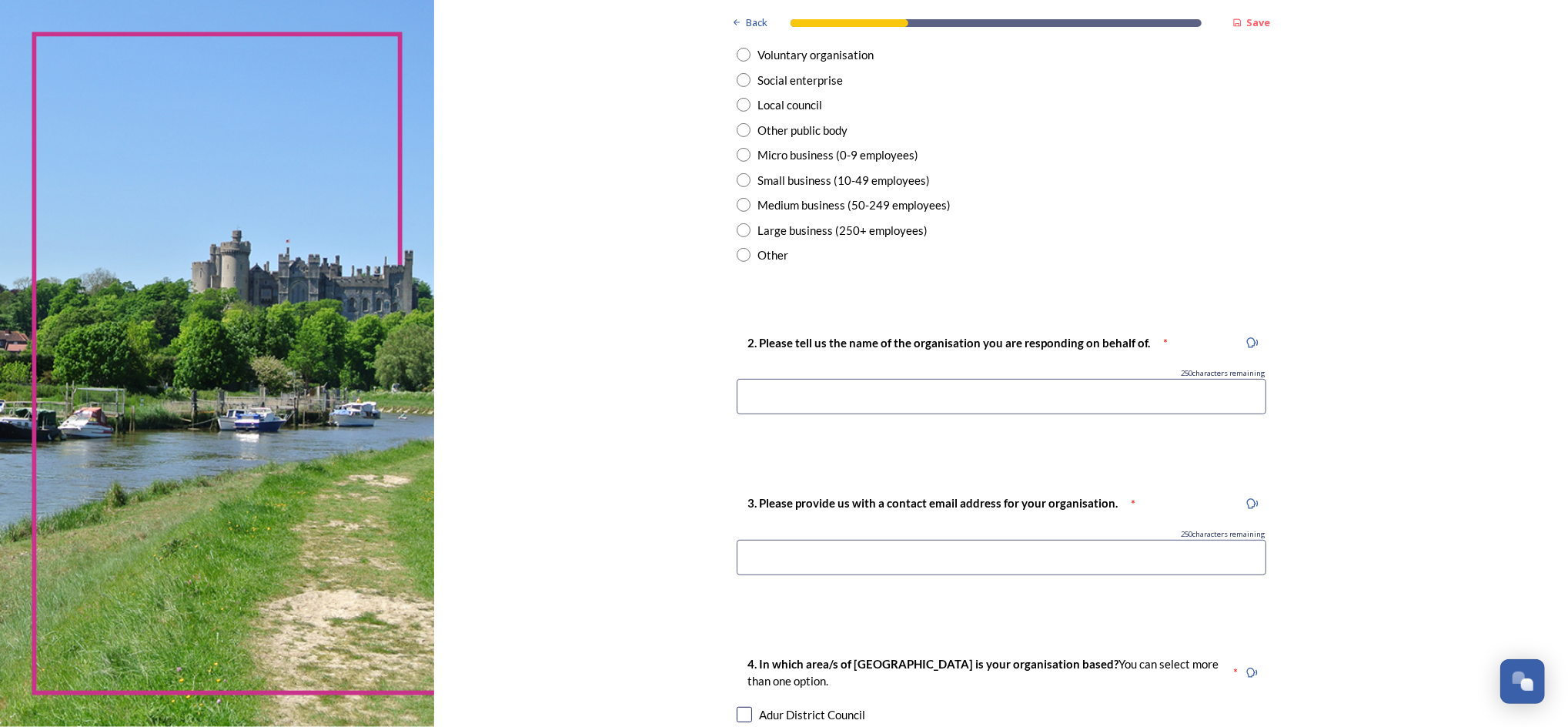
click at [784, 391] on input at bounding box center [1002, 396] width 530 height 36
type input "Voluntary Action Arun & Chichester"
click at [762, 545] on input at bounding box center [1002, 558] width 530 height 36
type input "a"
drag, startPoint x: 1009, startPoint y: 567, endPoint x: 700, endPoint y: 562, distance: 309.0
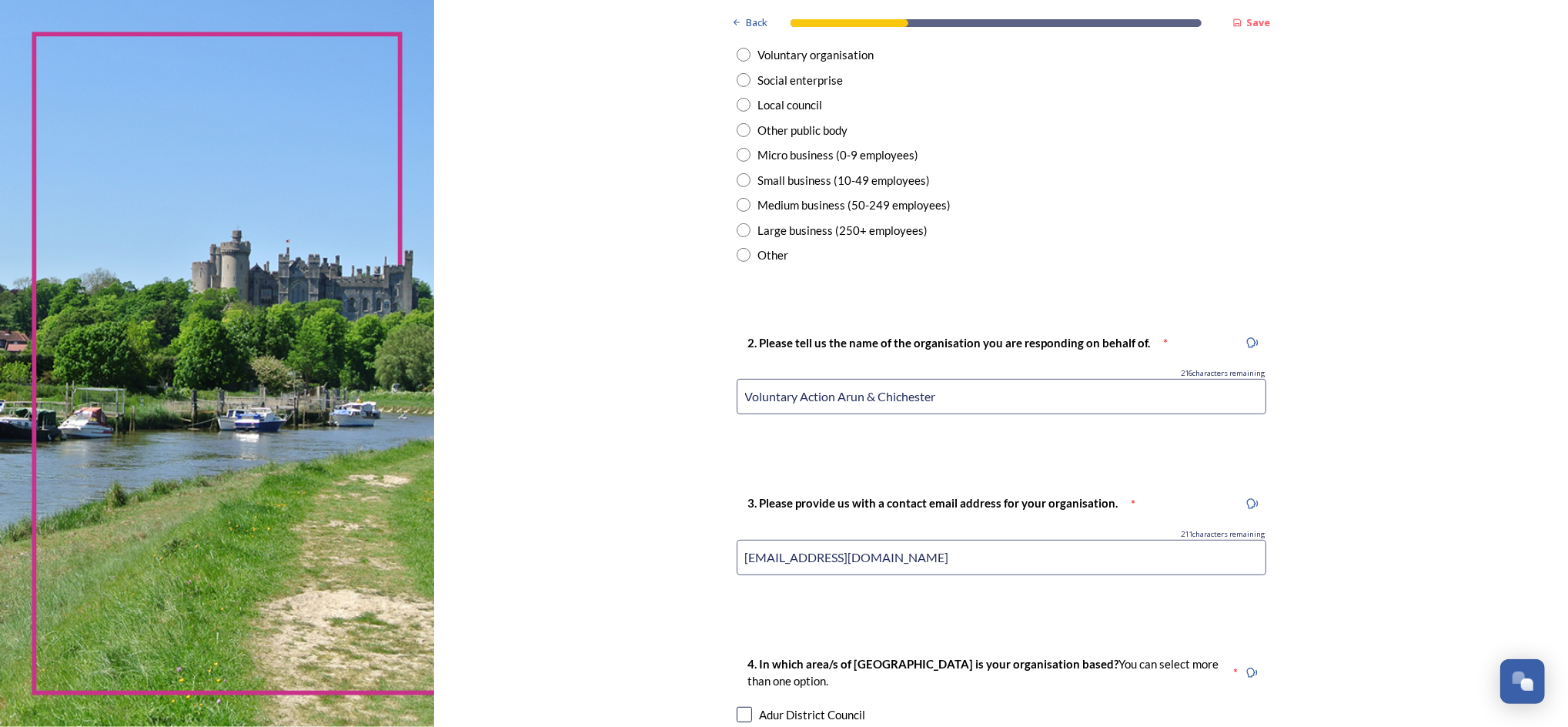
click at [694, 545] on div "Back Save You and your local area Are you responding as a.... * Resident or som…" at bounding box center [1002, 441] width 1134 height 1705
type input "j"
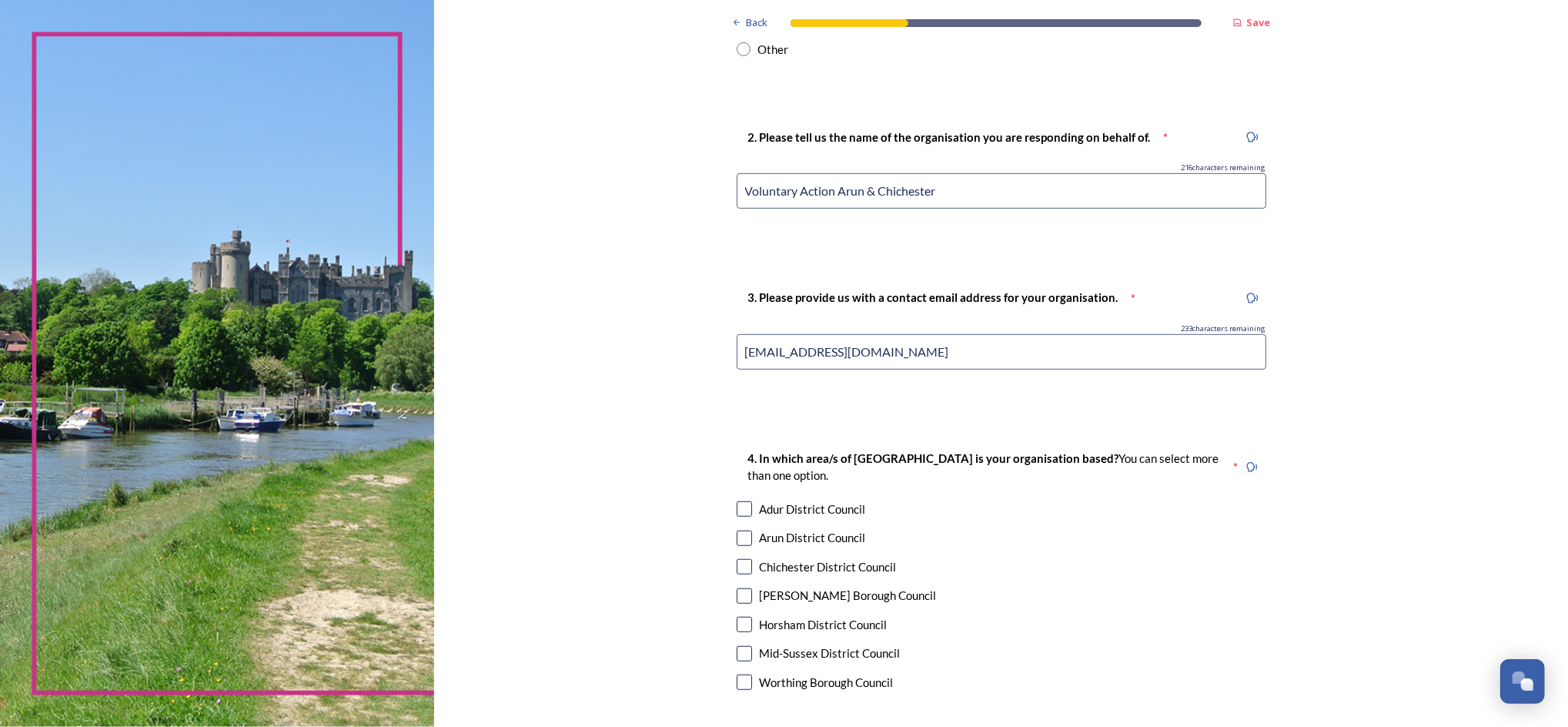
type input "admin@vaac.org.uk"
click at [737, 538] on input "checkbox" at bounding box center [745, 538] width 16 height 16
checkbox input "true"
click at [737, 545] on input "checkbox" at bounding box center [745, 566] width 16 height 16
checkbox input "true"
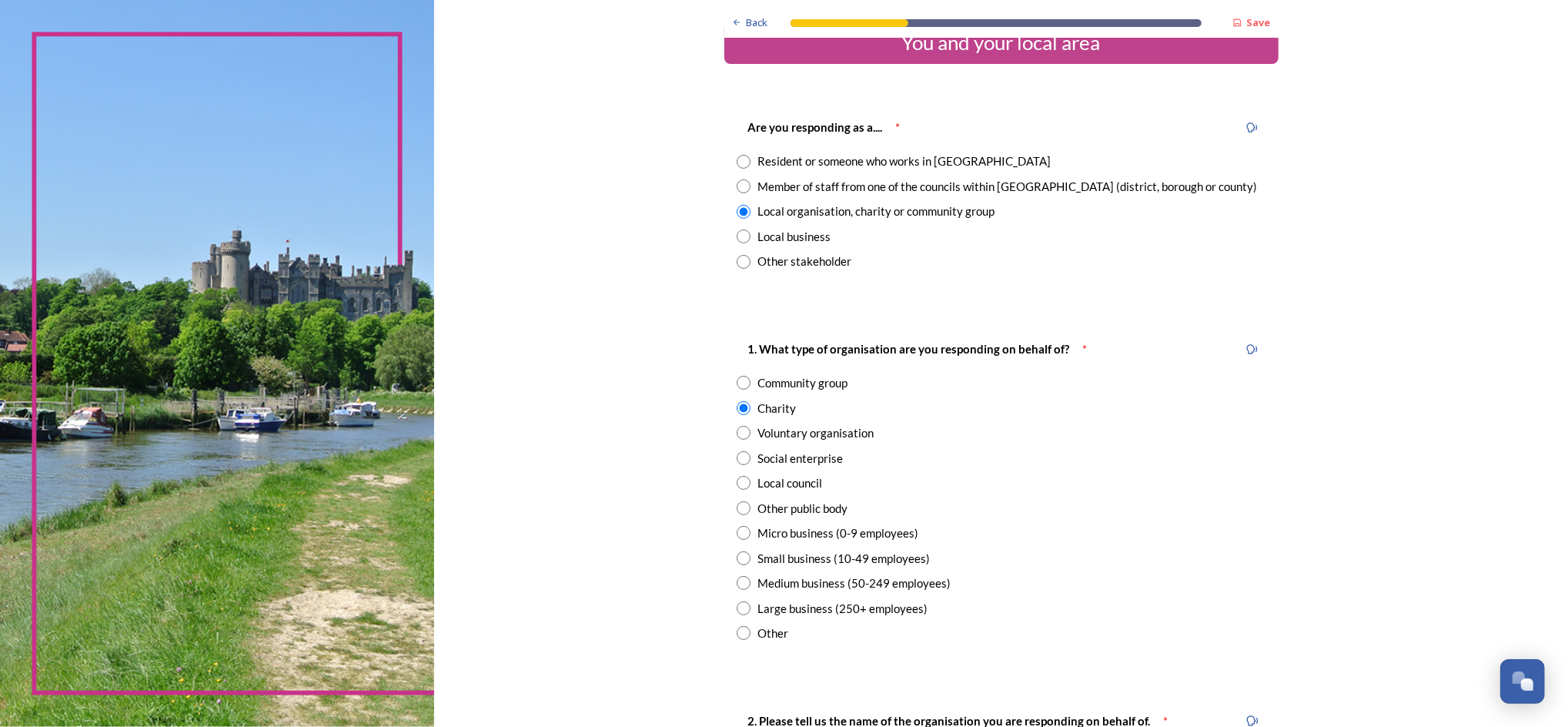
scroll to position [0, 0]
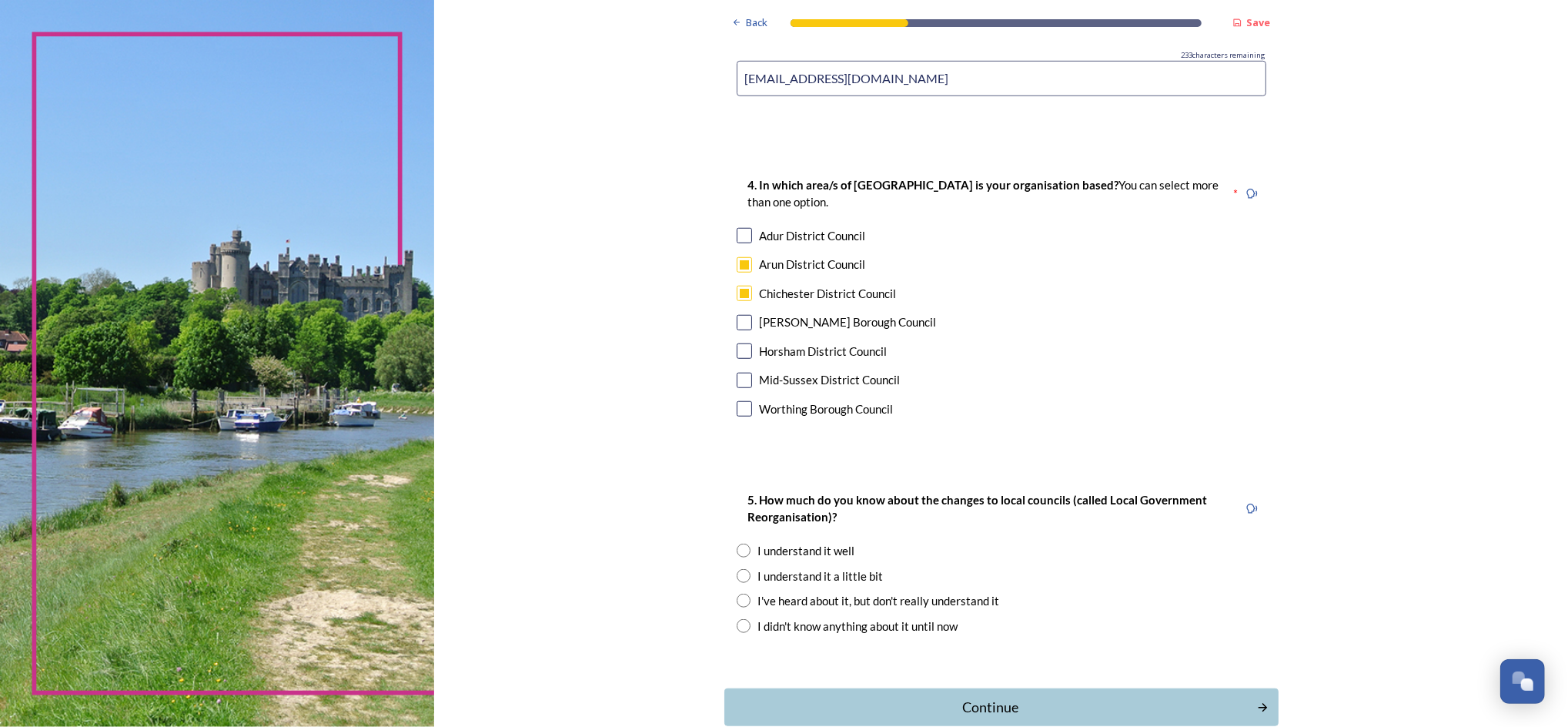
scroll to position [924, 0]
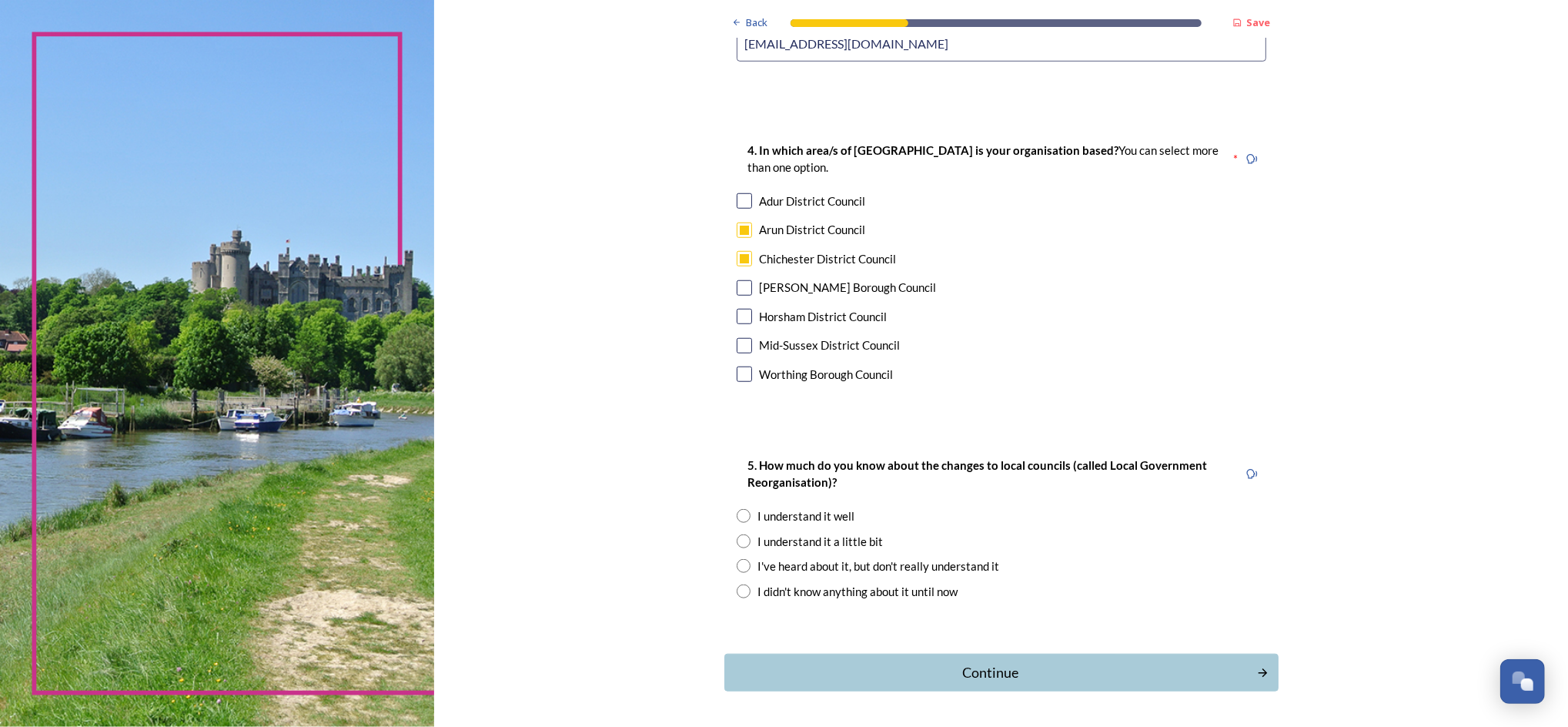
click at [737, 518] on input "radio" at bounding box center [744, 516] width 14 height 14
radio input "true"
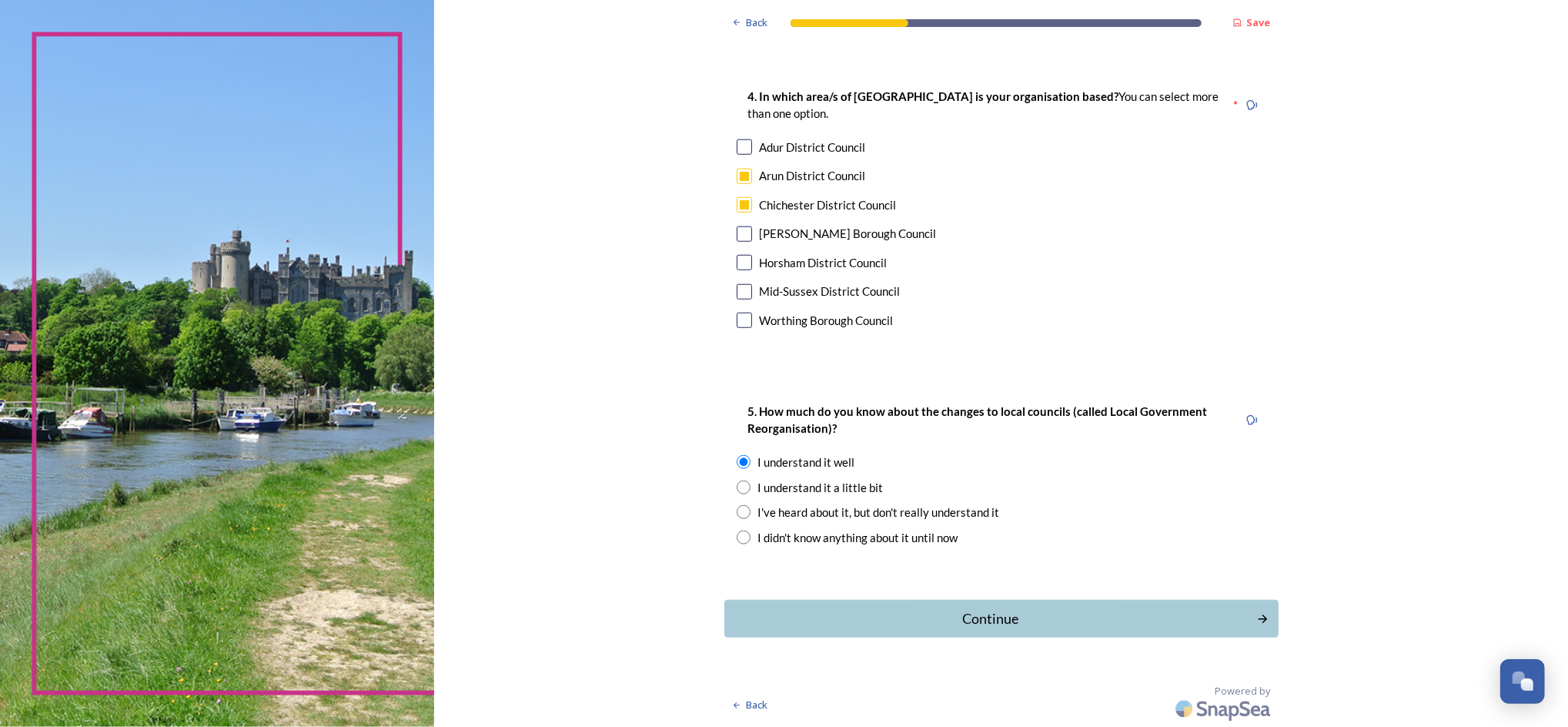
click at [935, 545] on div "Continue" at bounding box center [992, 618] width 517 height 21
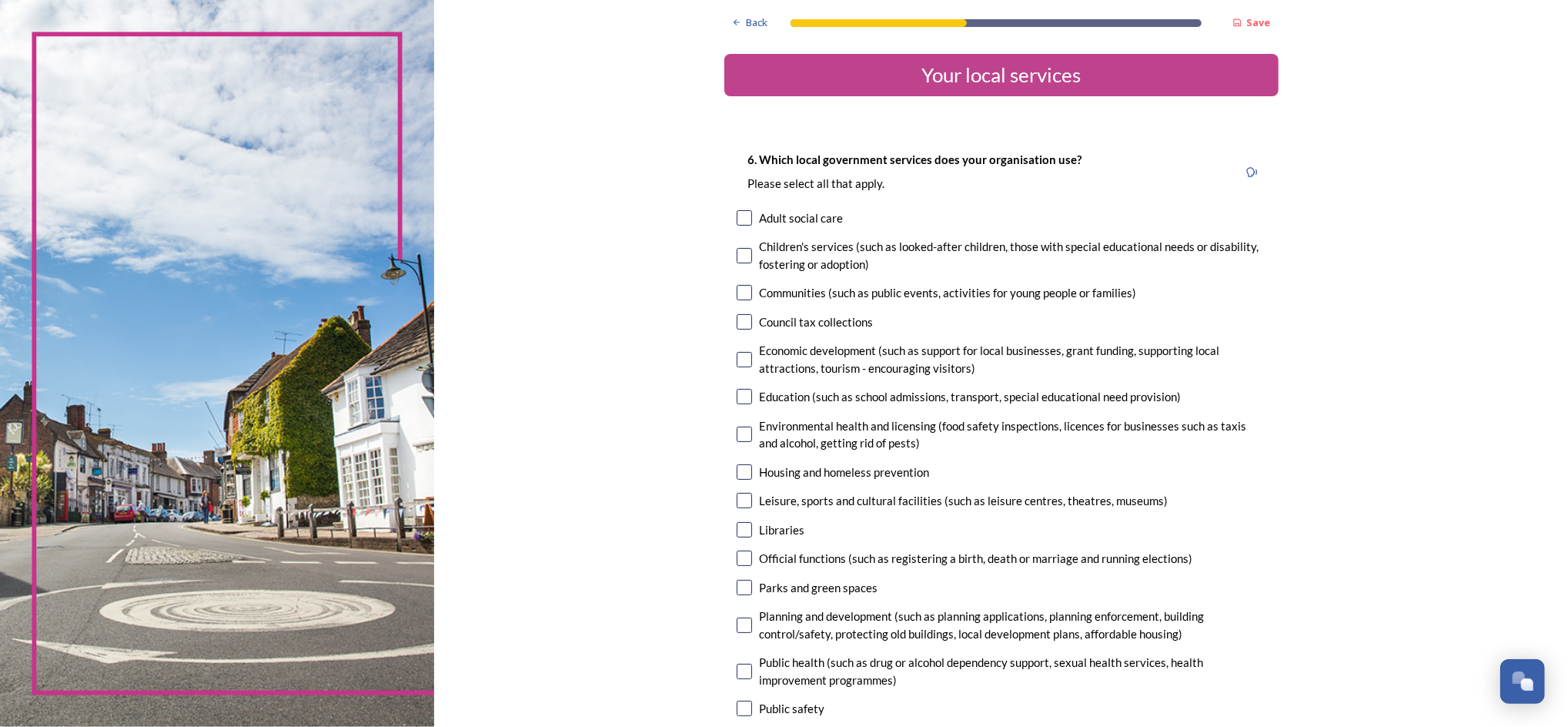
scroll to position [102, 0]
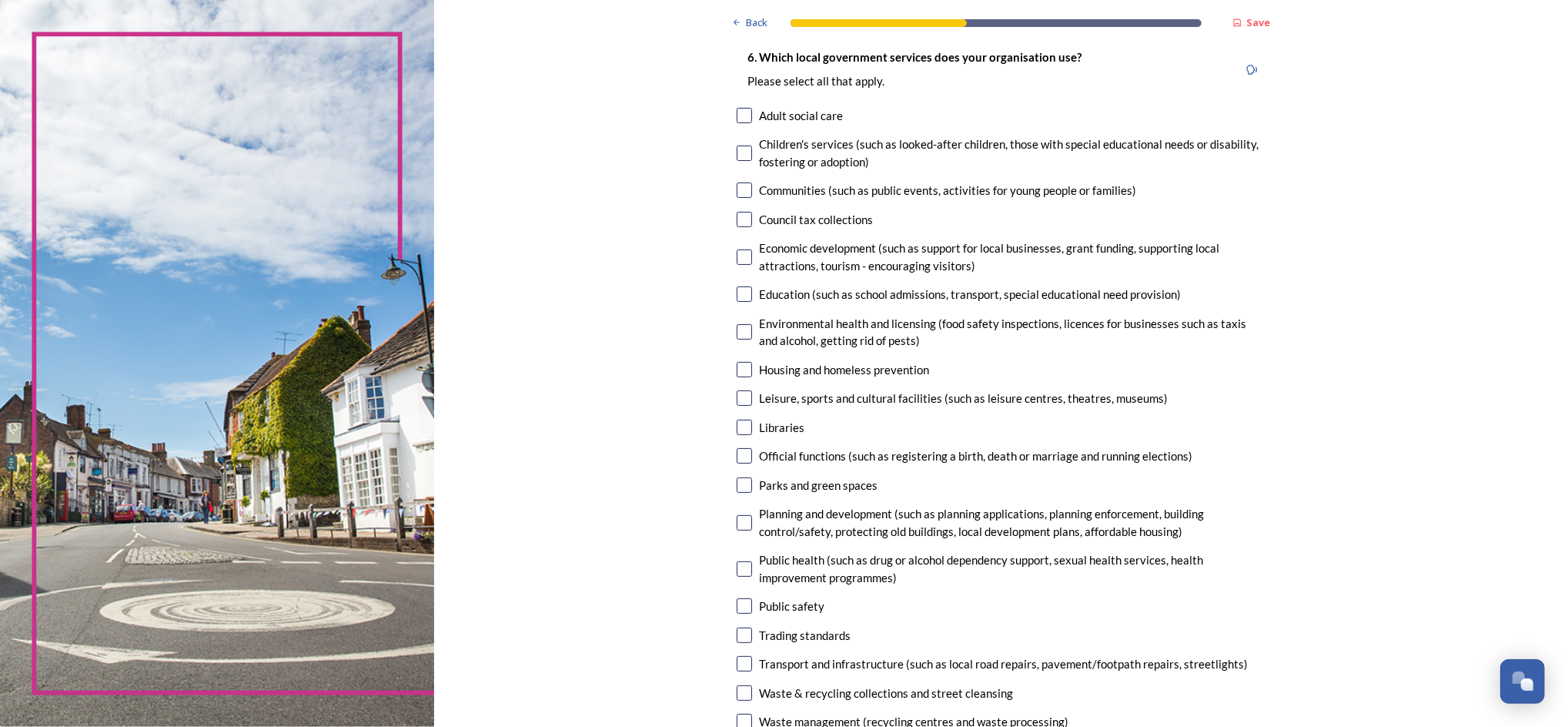
click at [737, 188] on input "checkbox" at bounding box center [745, 190] width 16 height 16
checkbox input "true"
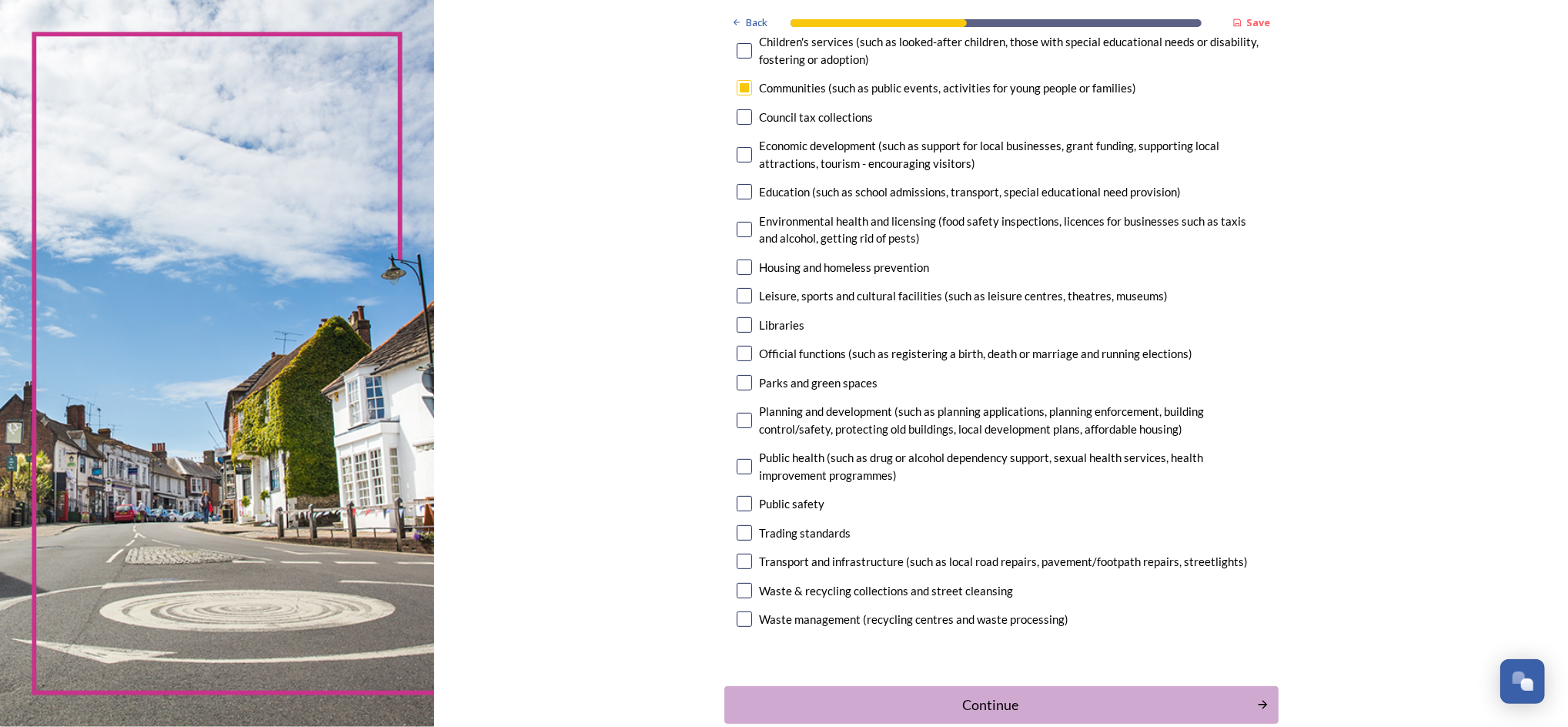
click at [1175, 285] on div "Back Save Your local services 6. Which local government services does your orga…" at bounding box center [1002, 304] width 1134 height 1018
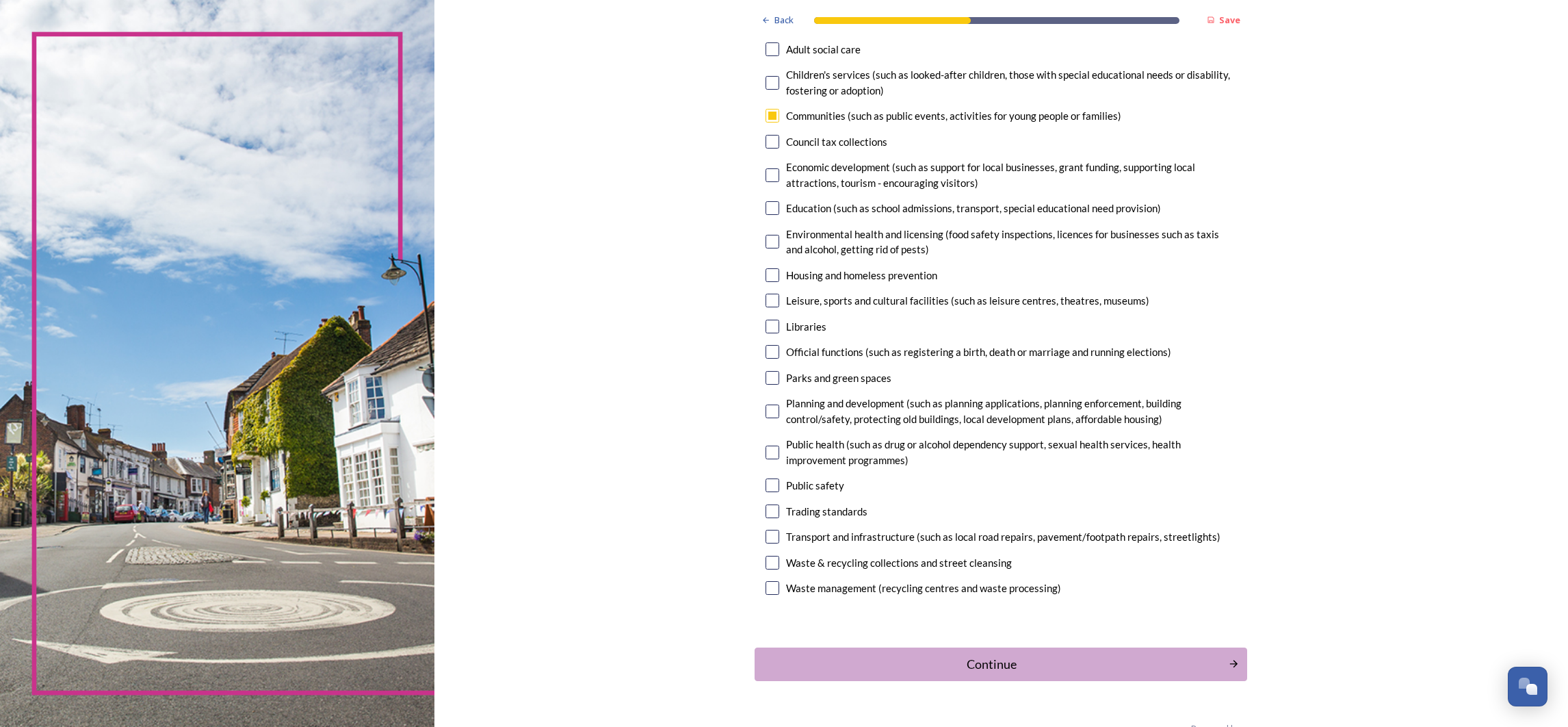
scroll to position [178, 0]
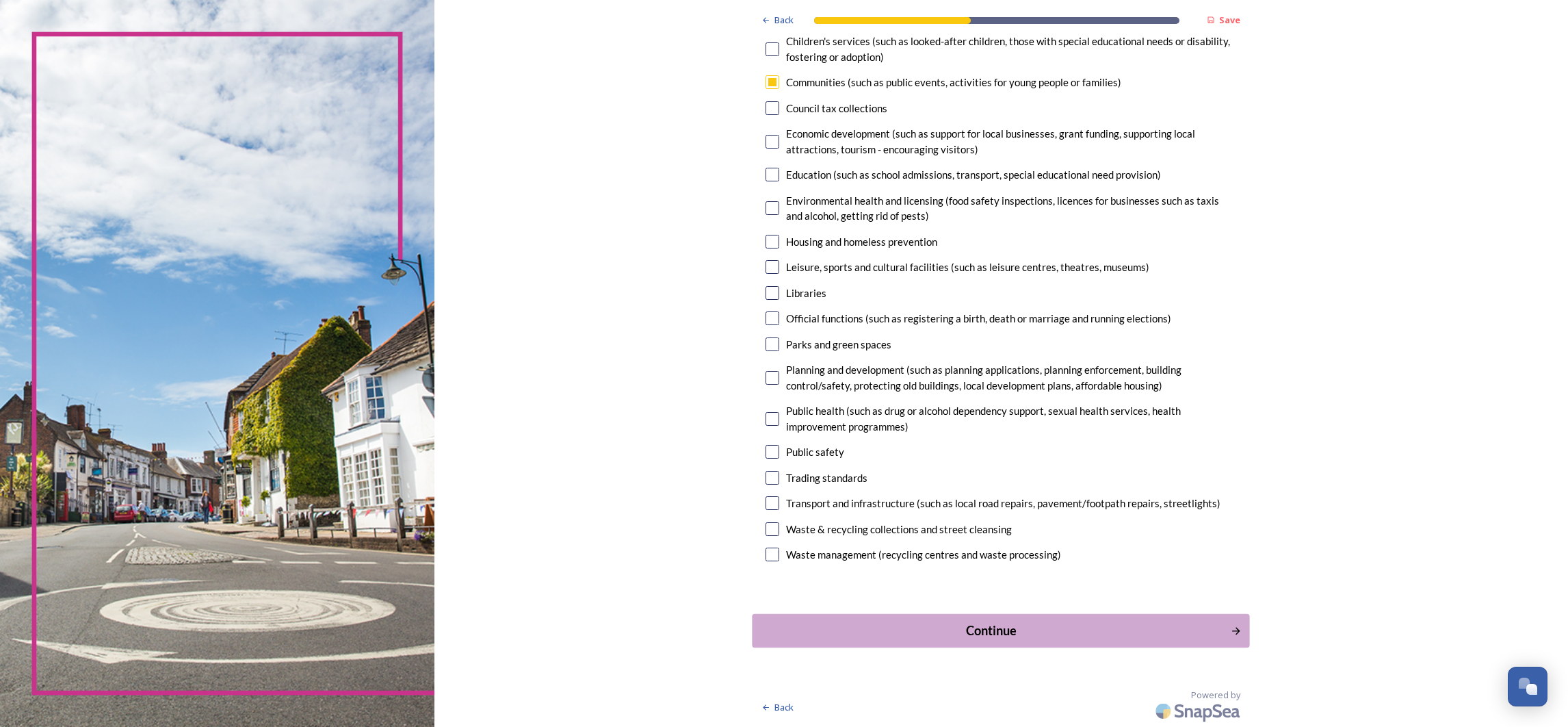
click at [1008, 484] on div "Continue" at bounding box center [992, 630] width 463 height 19
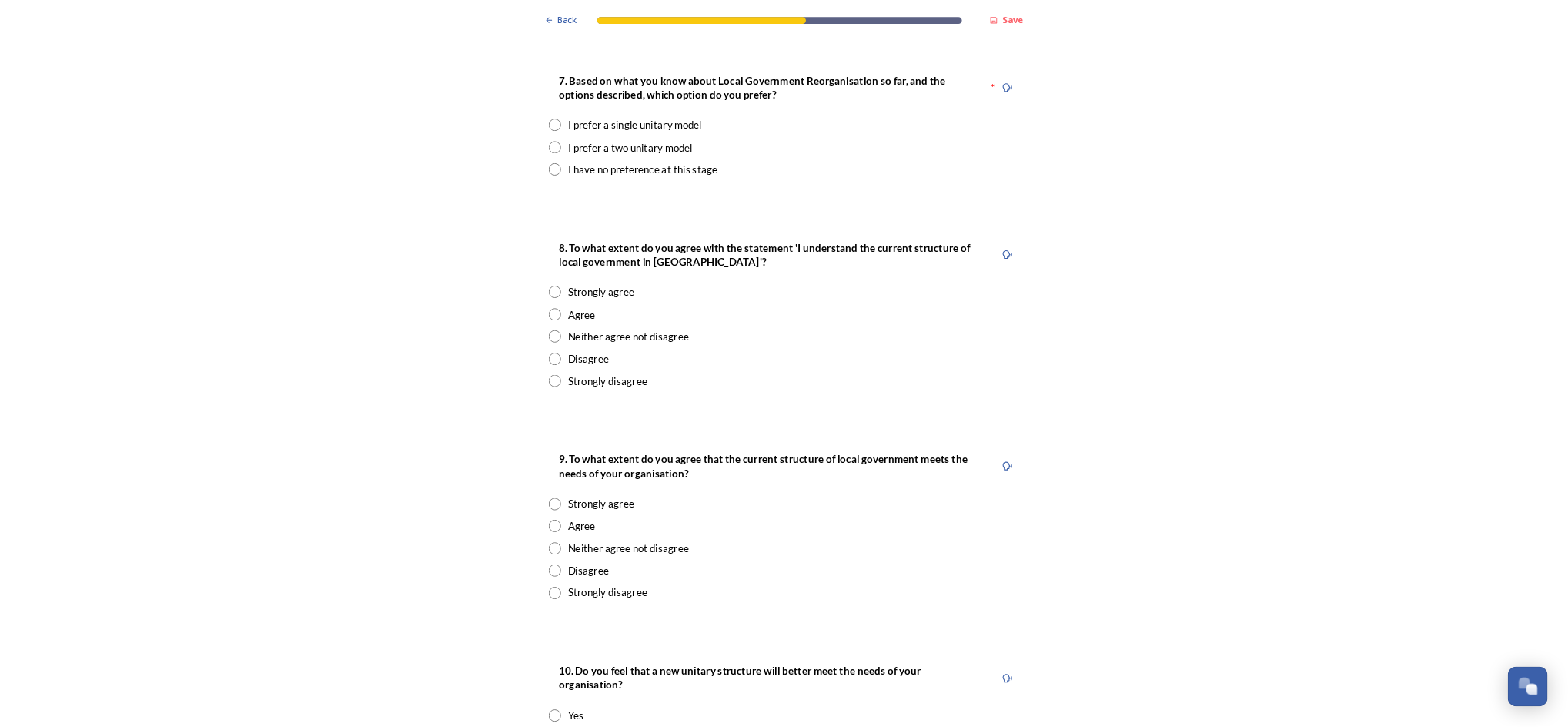
scroll to position [1848, 0]
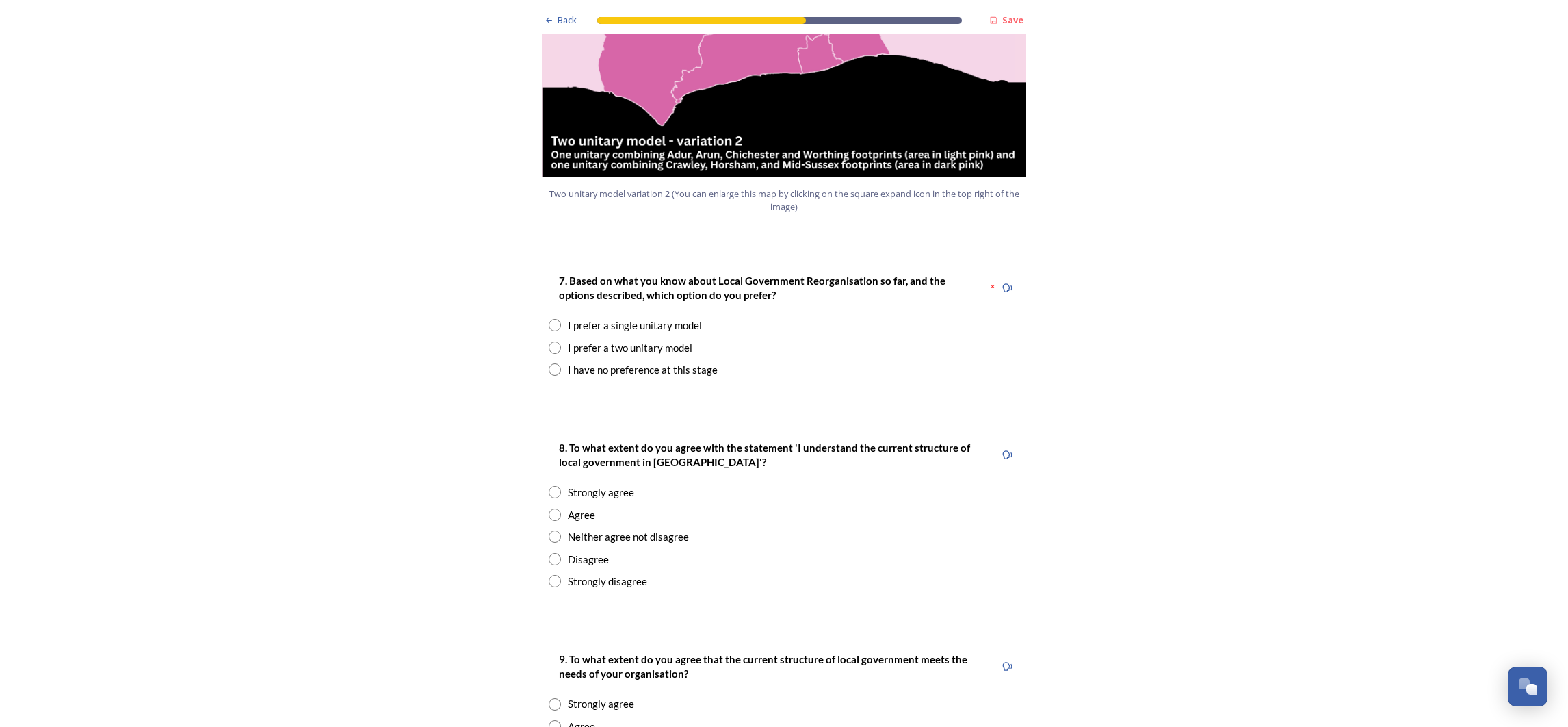
click at [468, 231] on div "Back Save Prioritising future services As explained on our Shaping West Sussex …" at bounding box center [784, 471] width 1568 height 4228
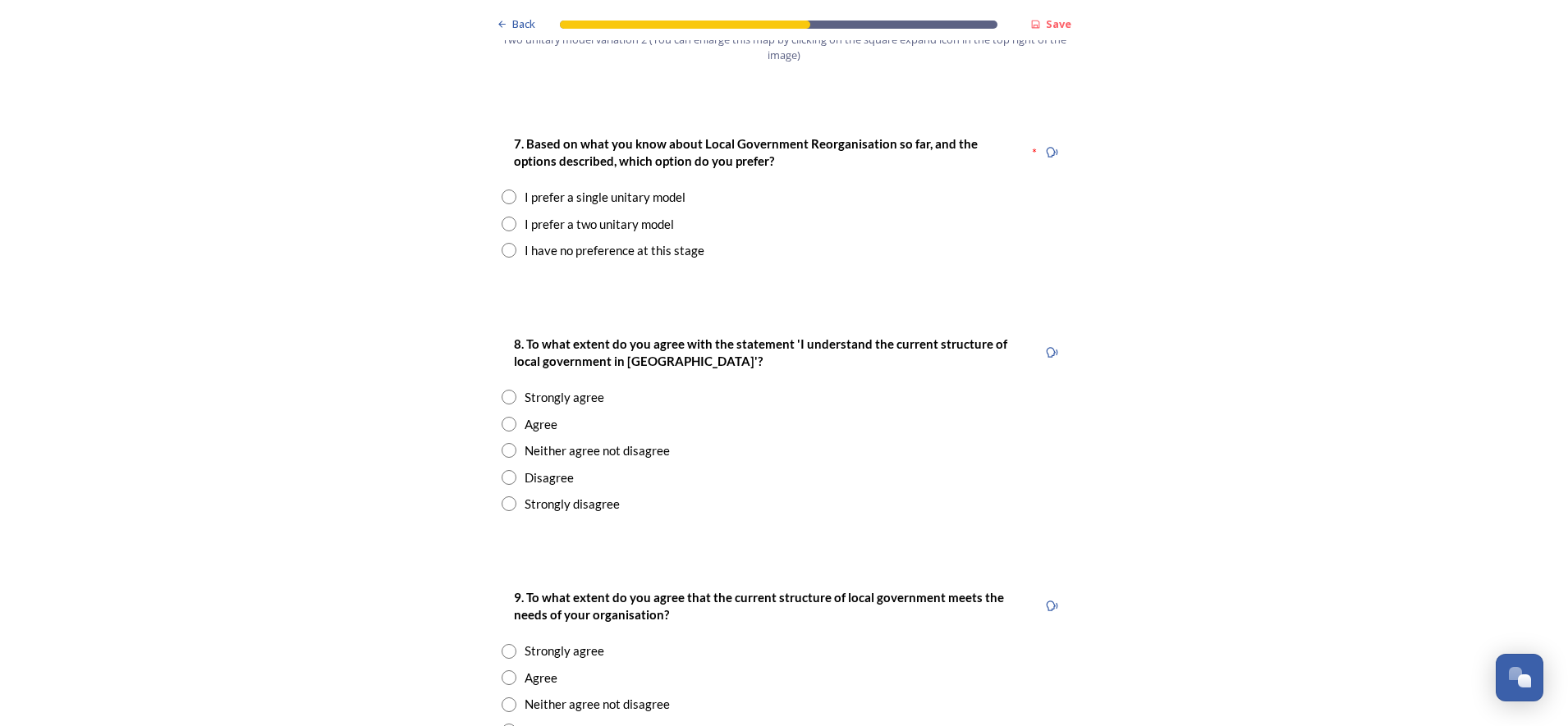
scroll to position [2175, 0]
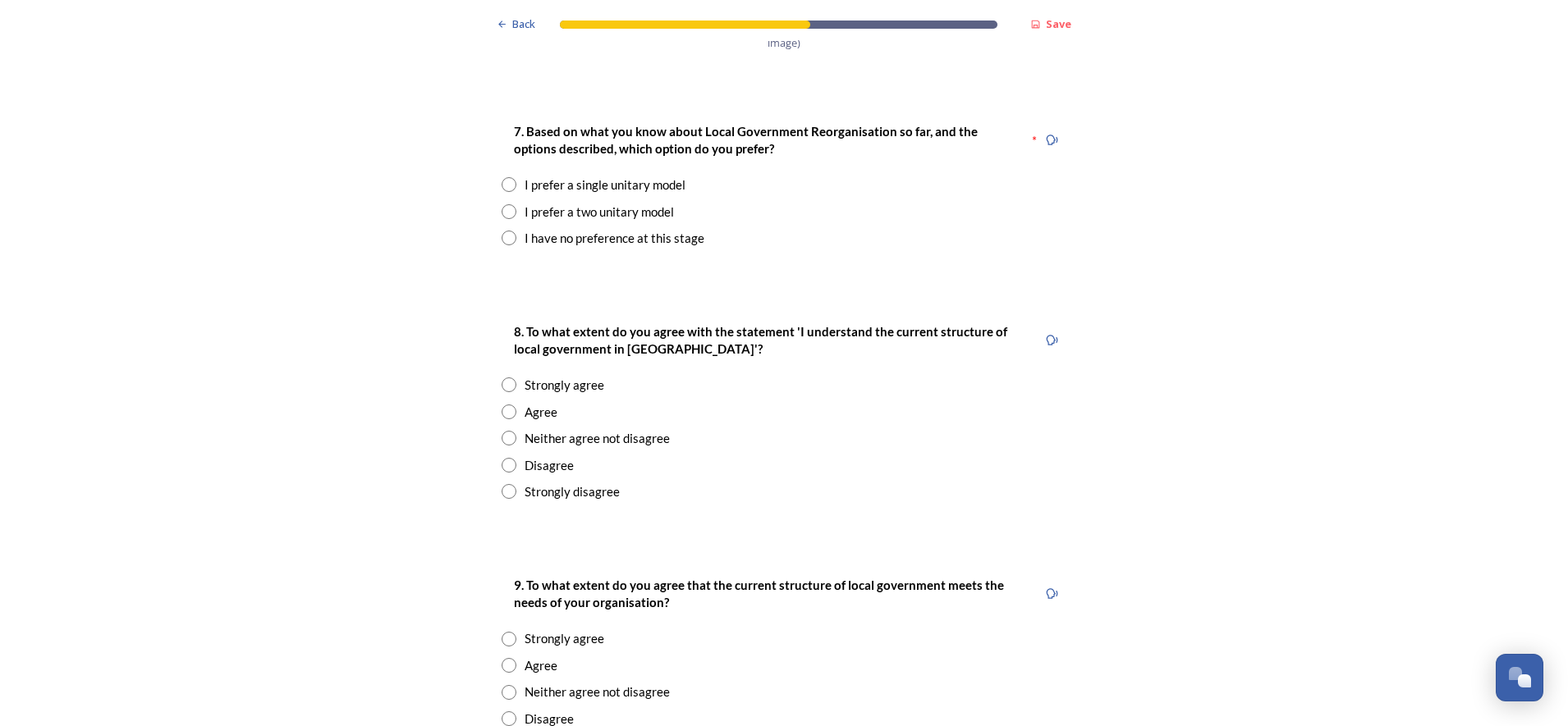
drag, startPoint x: 554, startPoint y: 54, endPoint x: 385, endPoint y: 91, distance: 173.0
click at [385, 91] on div "Back Save Prioritising future services As explained on our Shaping West Sussex …" at bounding box center [784, 360] width 1568 height 5069
click at [503, 204] on input "radio" at bounding box center [509, 212] width 15 height 15
radio input "true"
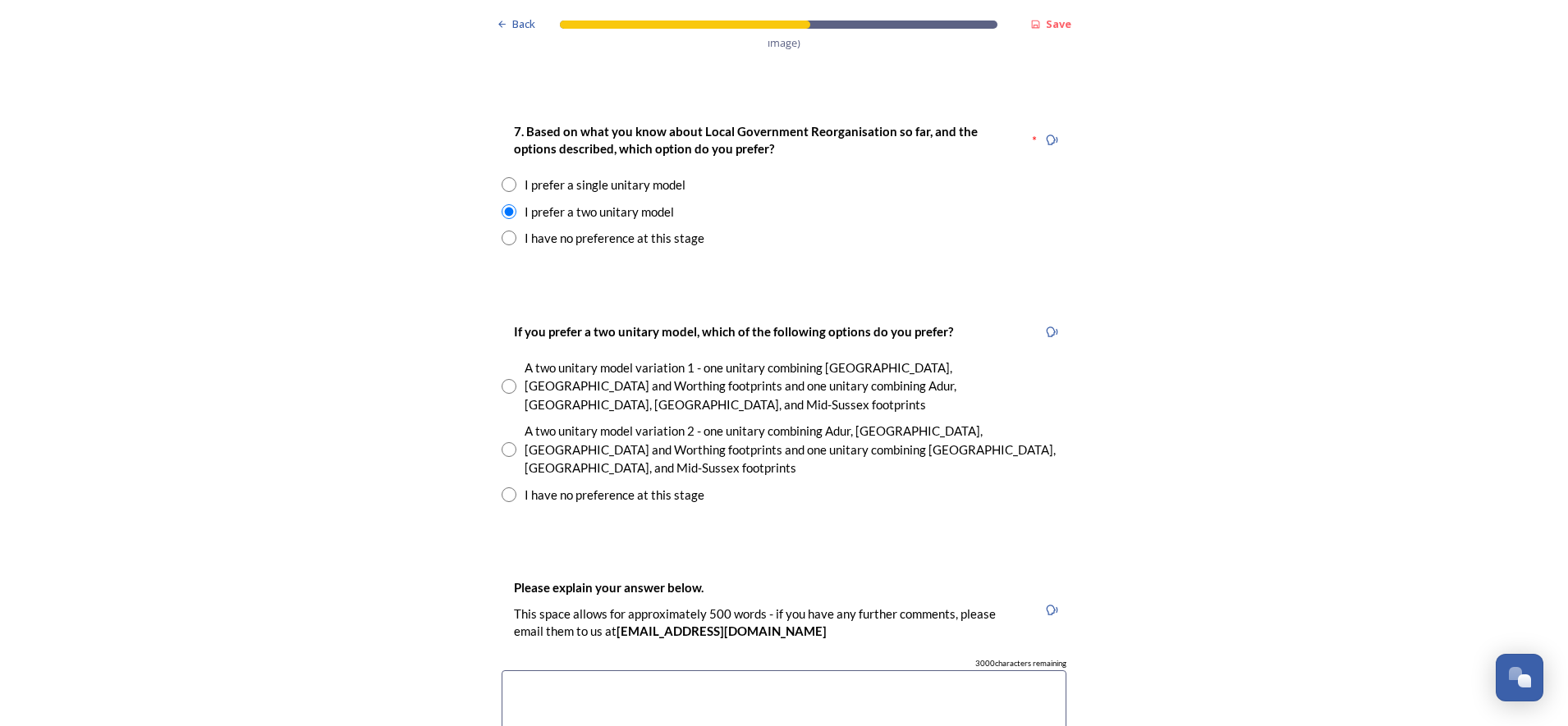
click at [501, 379] on input "radio" at bounding box center [509, 386] width 15 height 15
radio input "true"
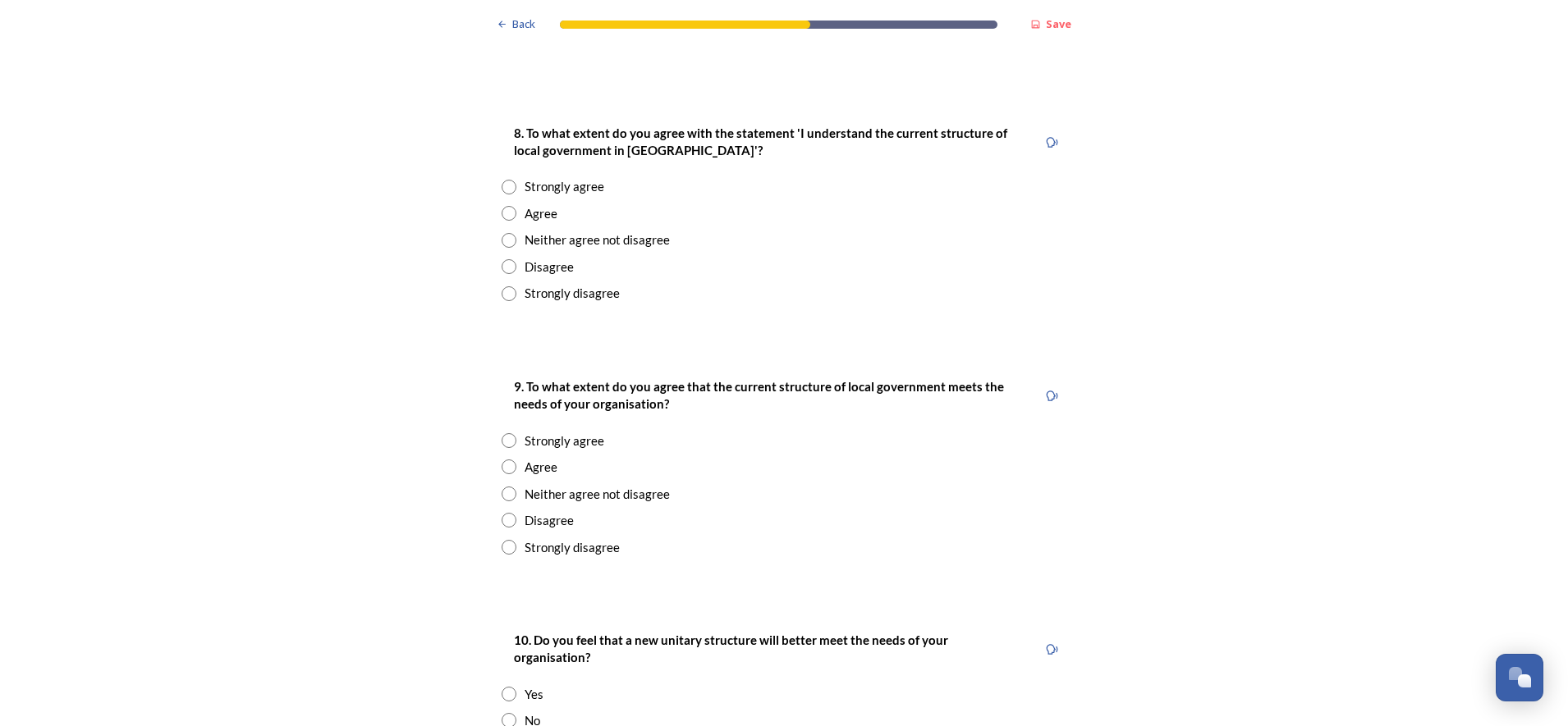
scroll to position [2892, 0]
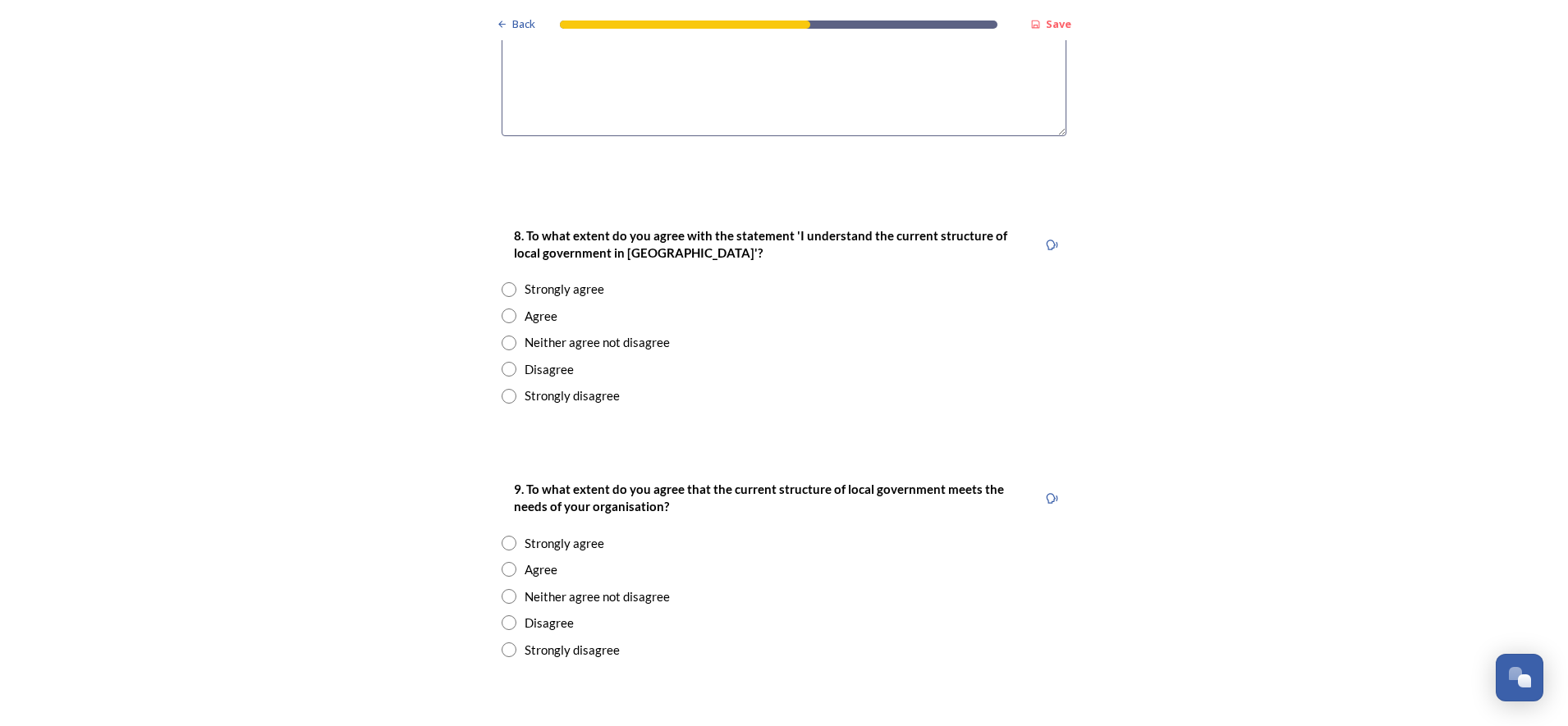
click at [505, 336] on input "radio" at bounding box center [509, 343] width 15 height 15
radio input "true"
click at [503, 580] on input "radio" at bounding box center [509, 596] width 15 height 15
radio input "true"
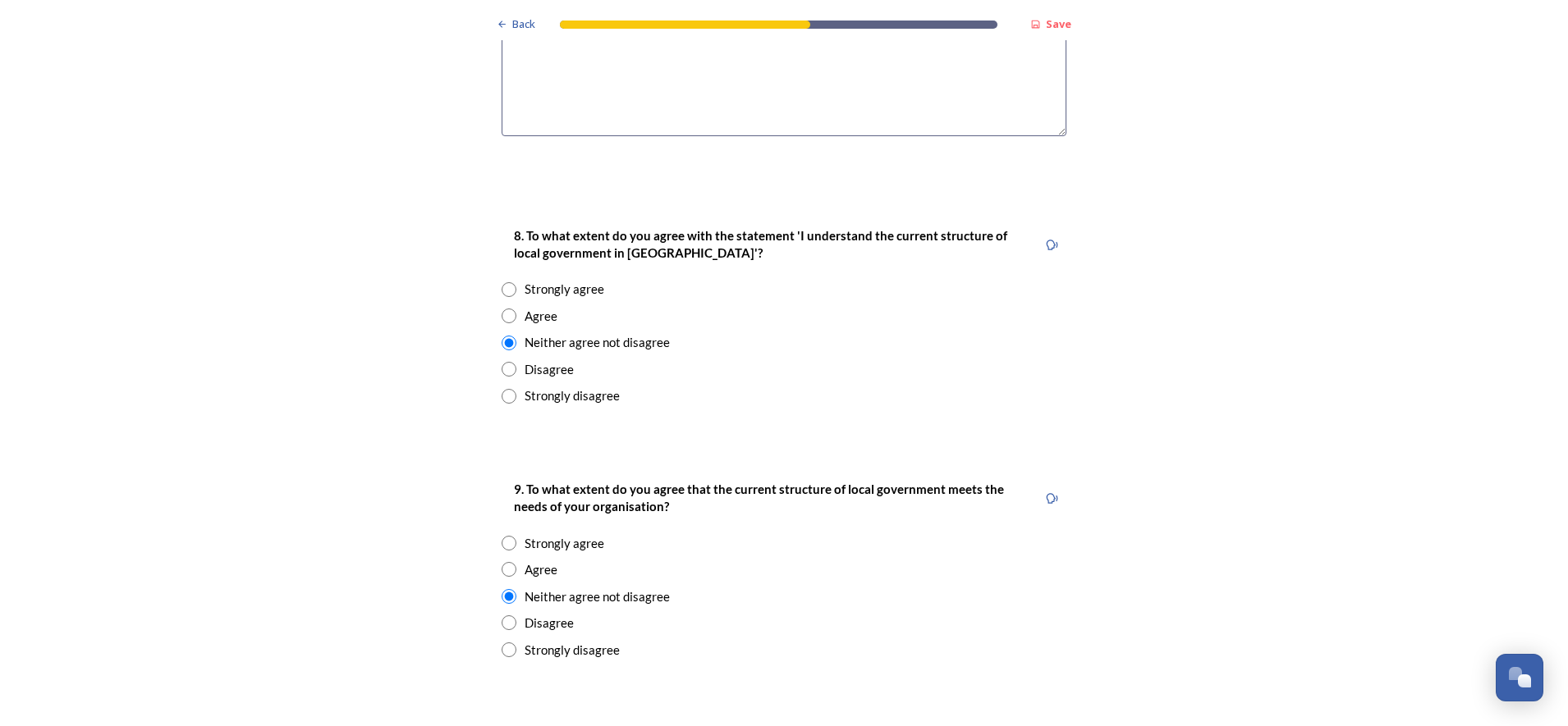
scroll to position [2995, 0]
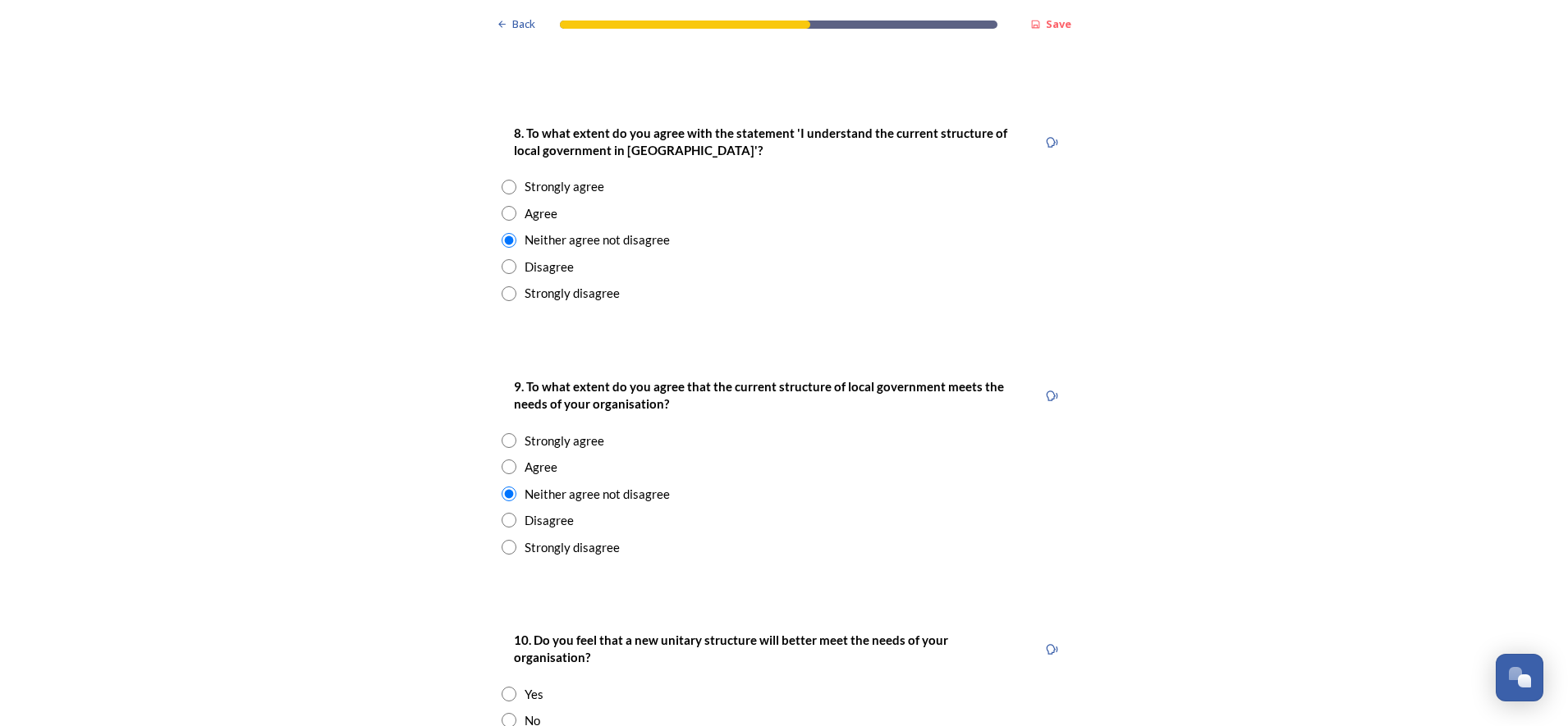
click at [501, 580] on input "radio" at bounding box center [509, 720] width 15 height 15
radio input "true"
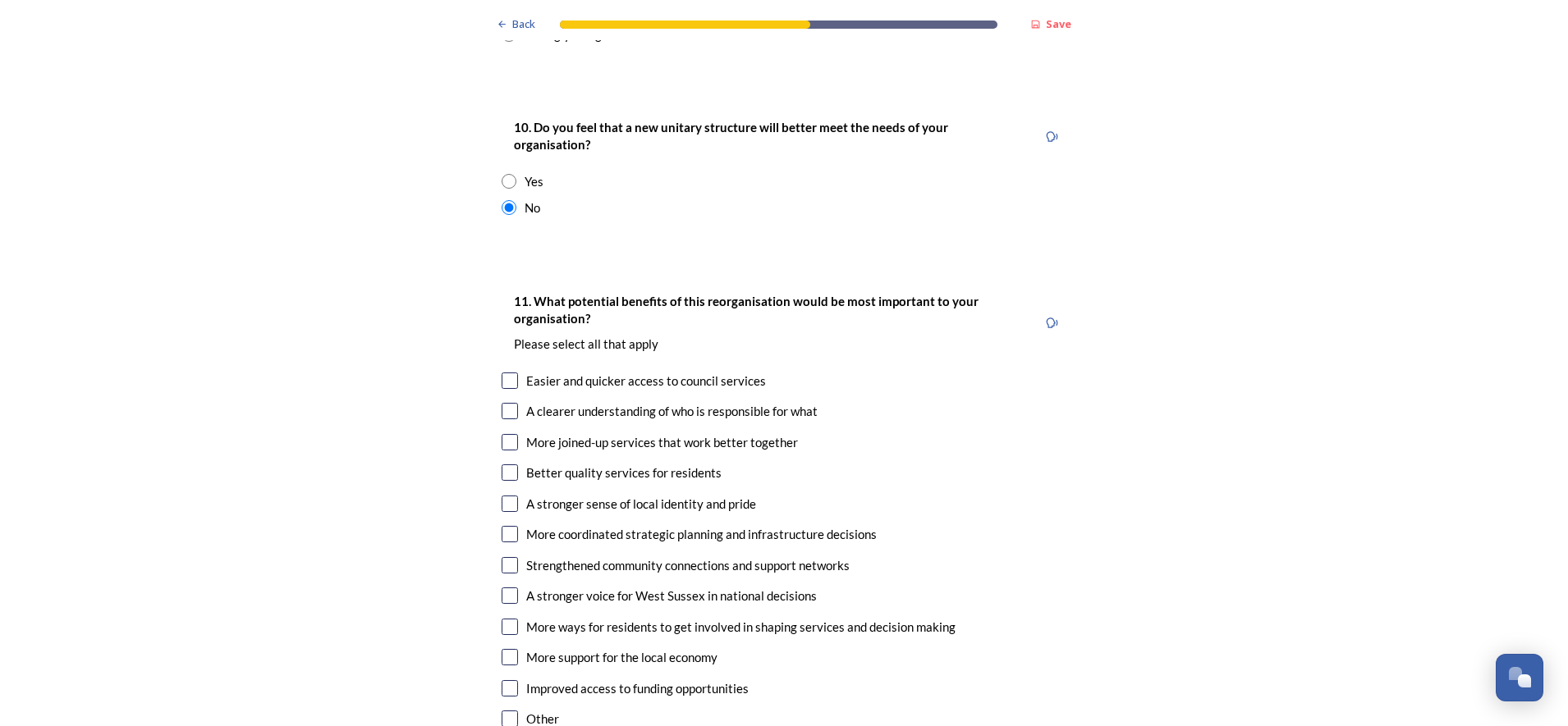
scroll to position [3610, 0]
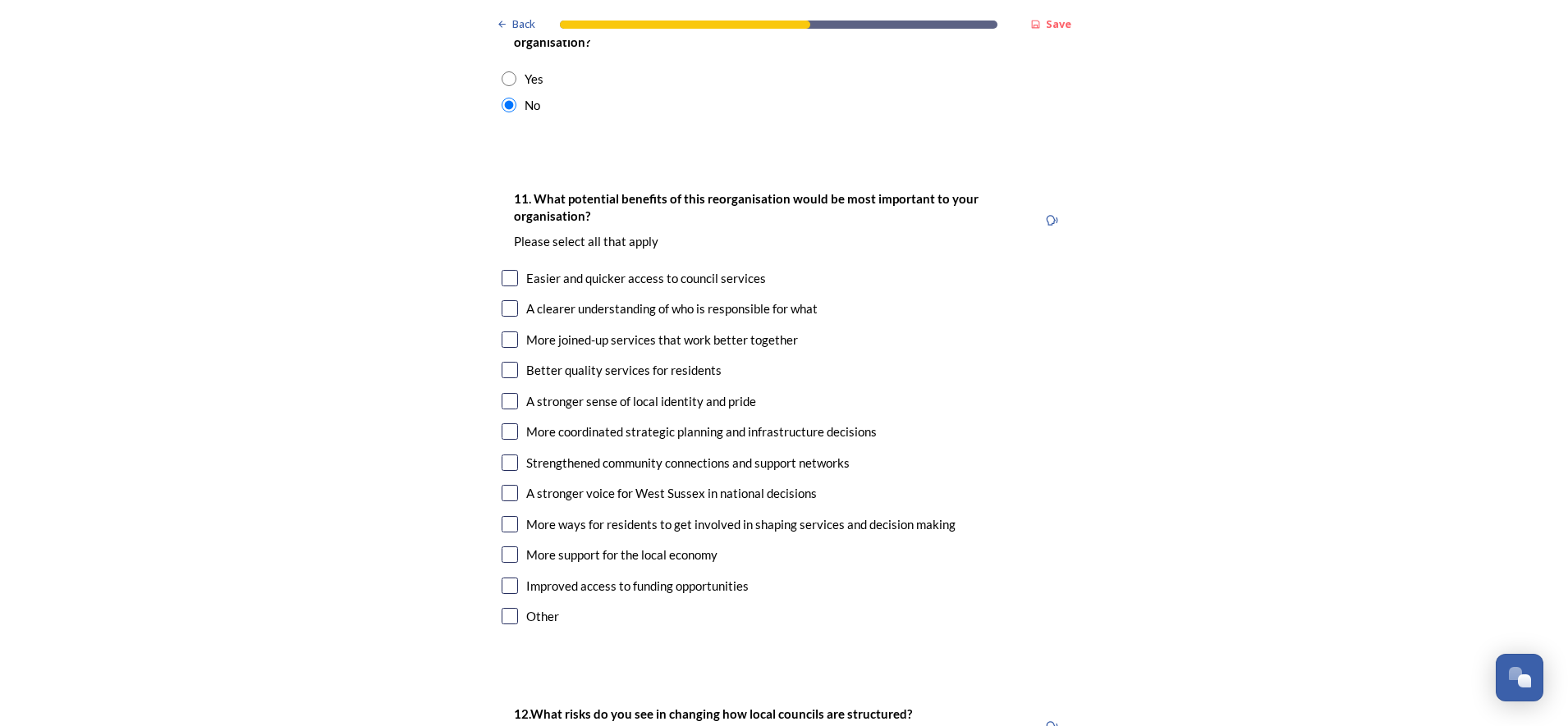
click at [501, 580] on input "checkbox" at bounding box center [510, 616] width 17 height 17
checkbox input "false"
click at [504, 578] on input "checkbox" at bounding box center [510, 586] width 17 height 17
checkbox input "true"
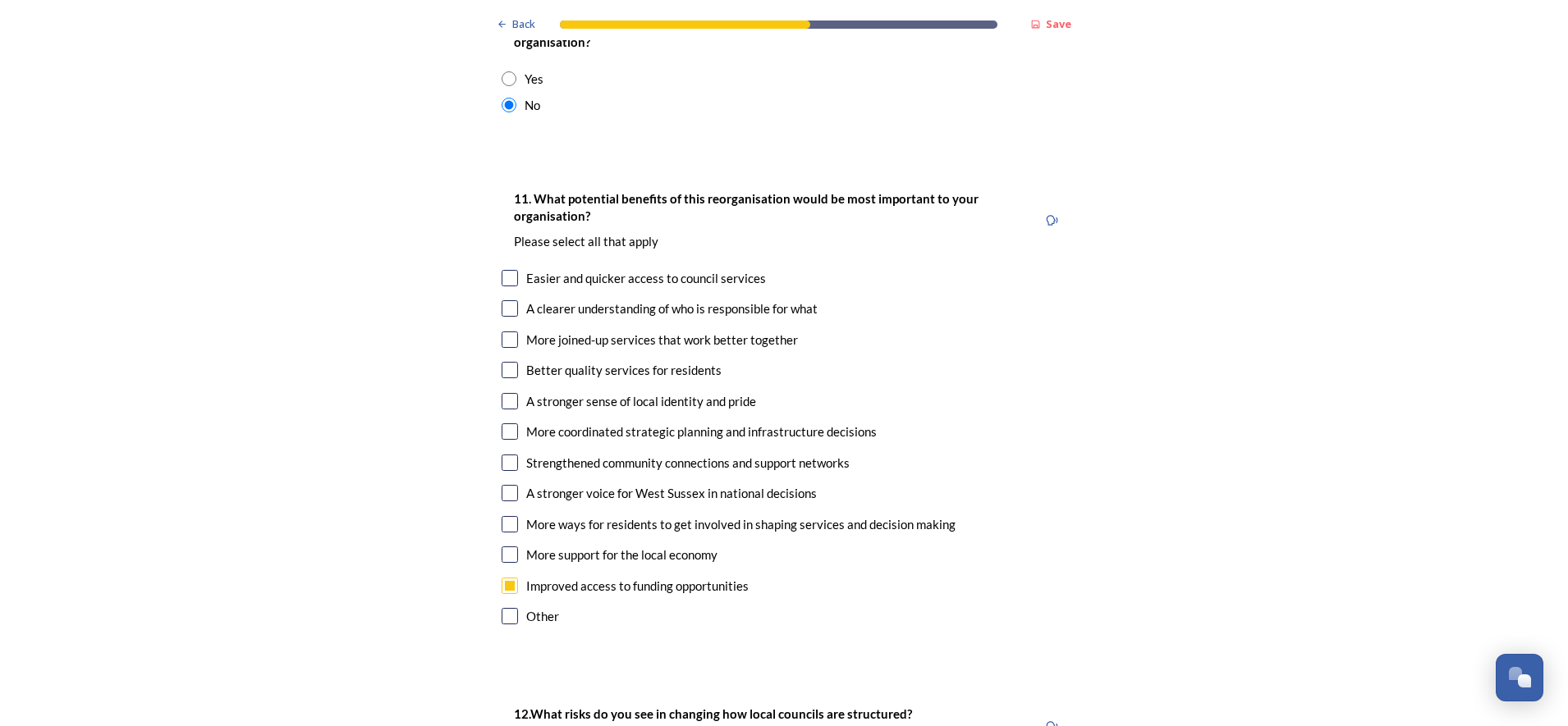
click at [501, 332] on input "checkbox" at bounding box center [510, 340] width 17 height 17
checkbox input "true"
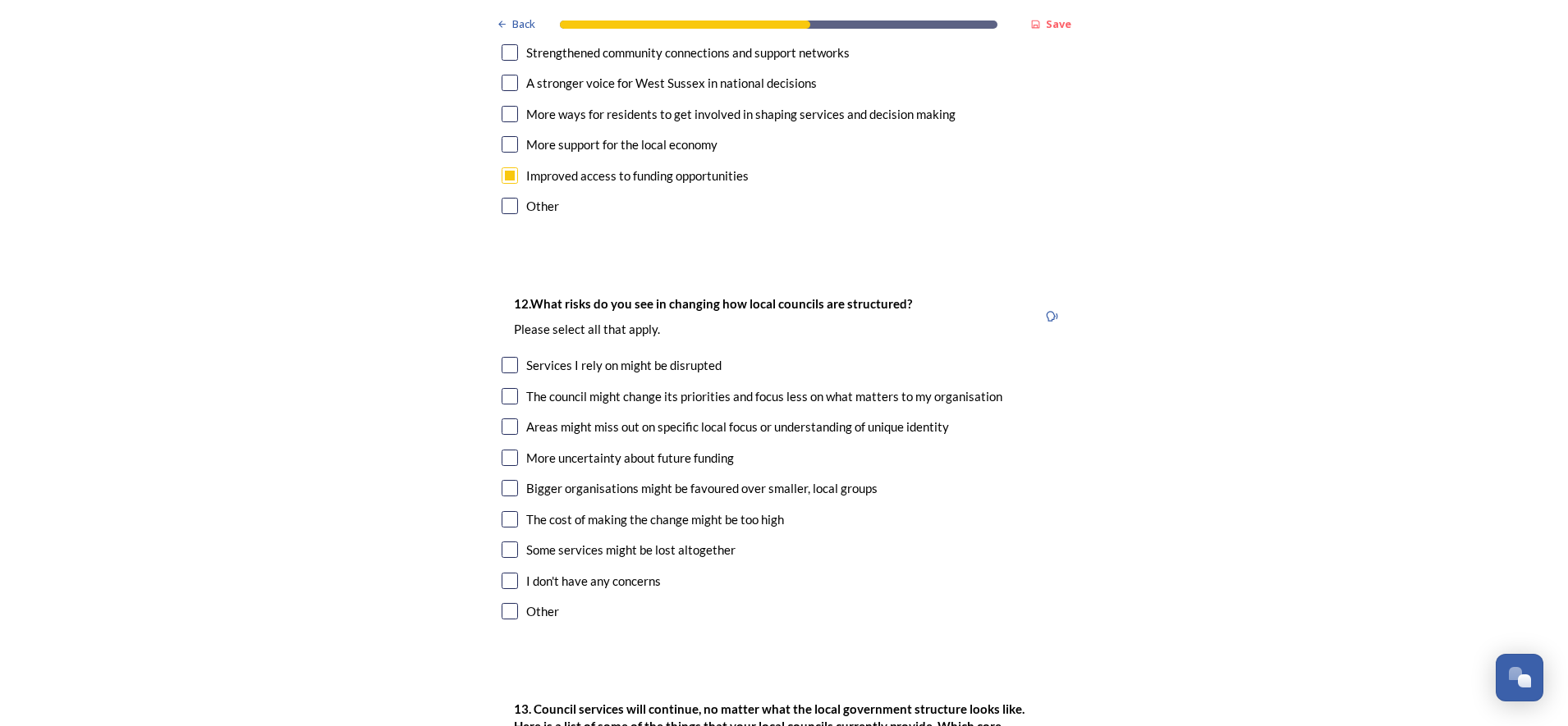
scroll to position [4123, 0]
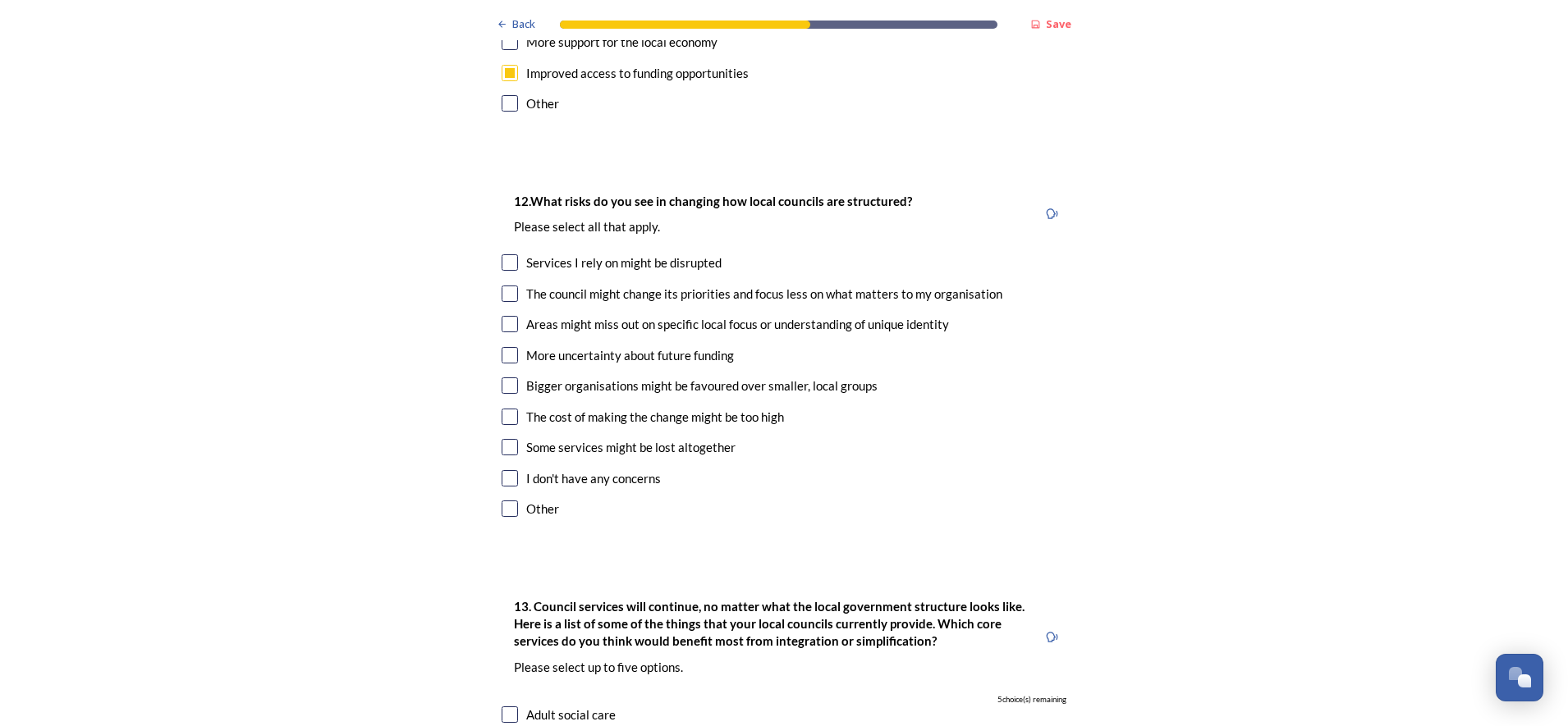
click at [506, 285] on input "checkbox" at bounding box center [510, 294] width 17 height 17
checkbox input "true"
click at [501, 316] on input "checkbox" at bounding box center [510, 324] width 17 height 17
checkbox input "true"
click at [507, 347] on input "checkbox" at bounding box center [510, 356] width 17 height 17
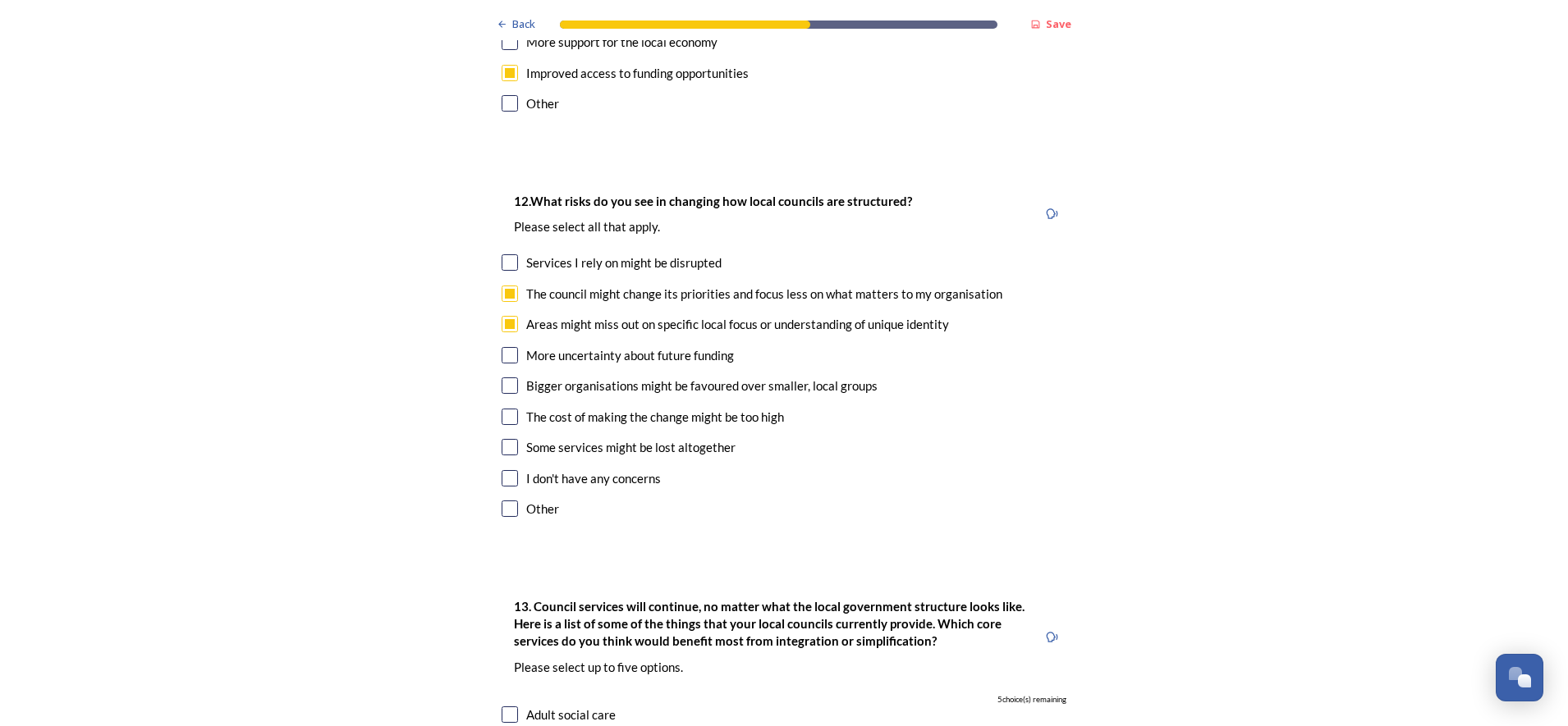
checkbox input "true"
click at [501, 377] on input "checkbox" at bounding box center [510, 385] width 17 height 17
checkbox input "true"
click at [503, 439] on input "checkbox" at bounding box center [510, 447] width 17 height 17
checkbox input "true"
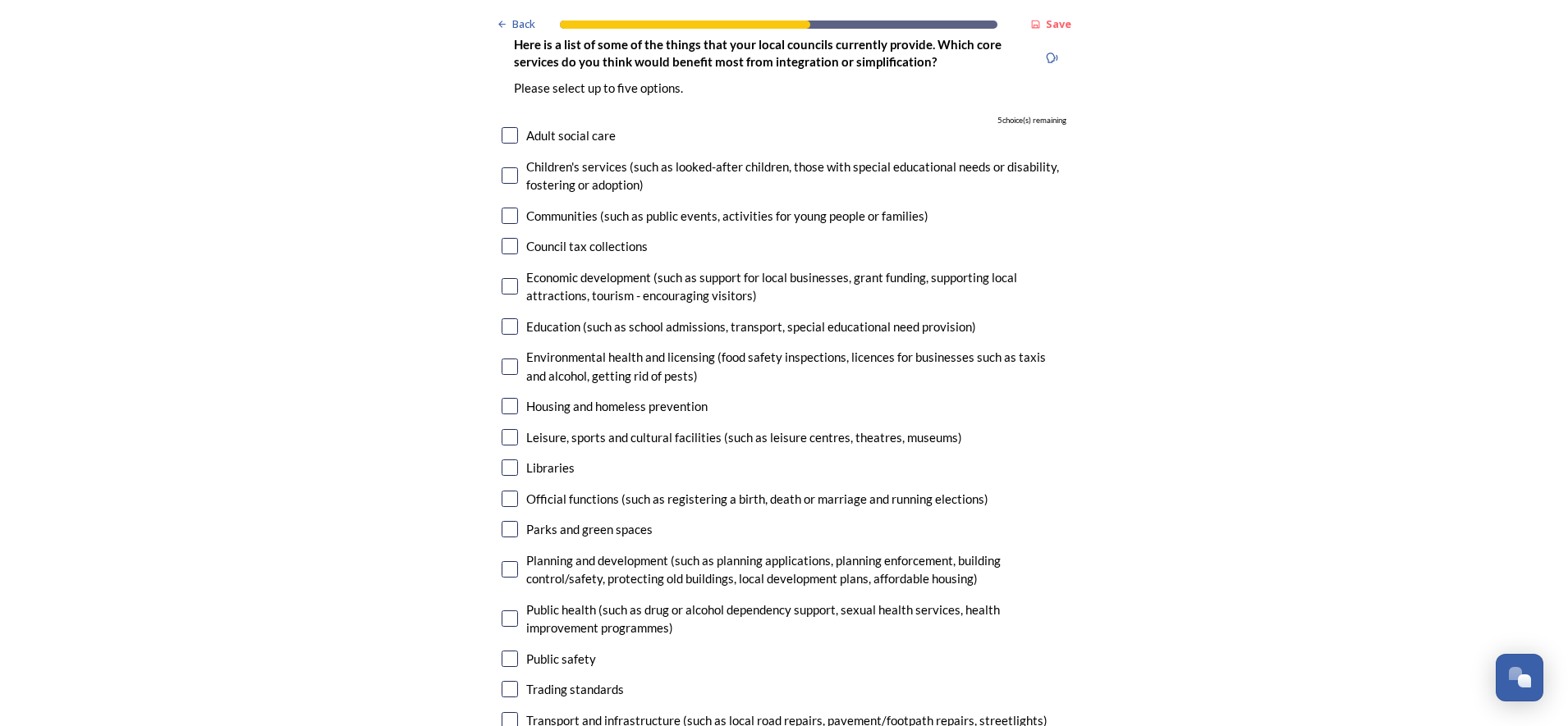
scroll to position [4862, 0]
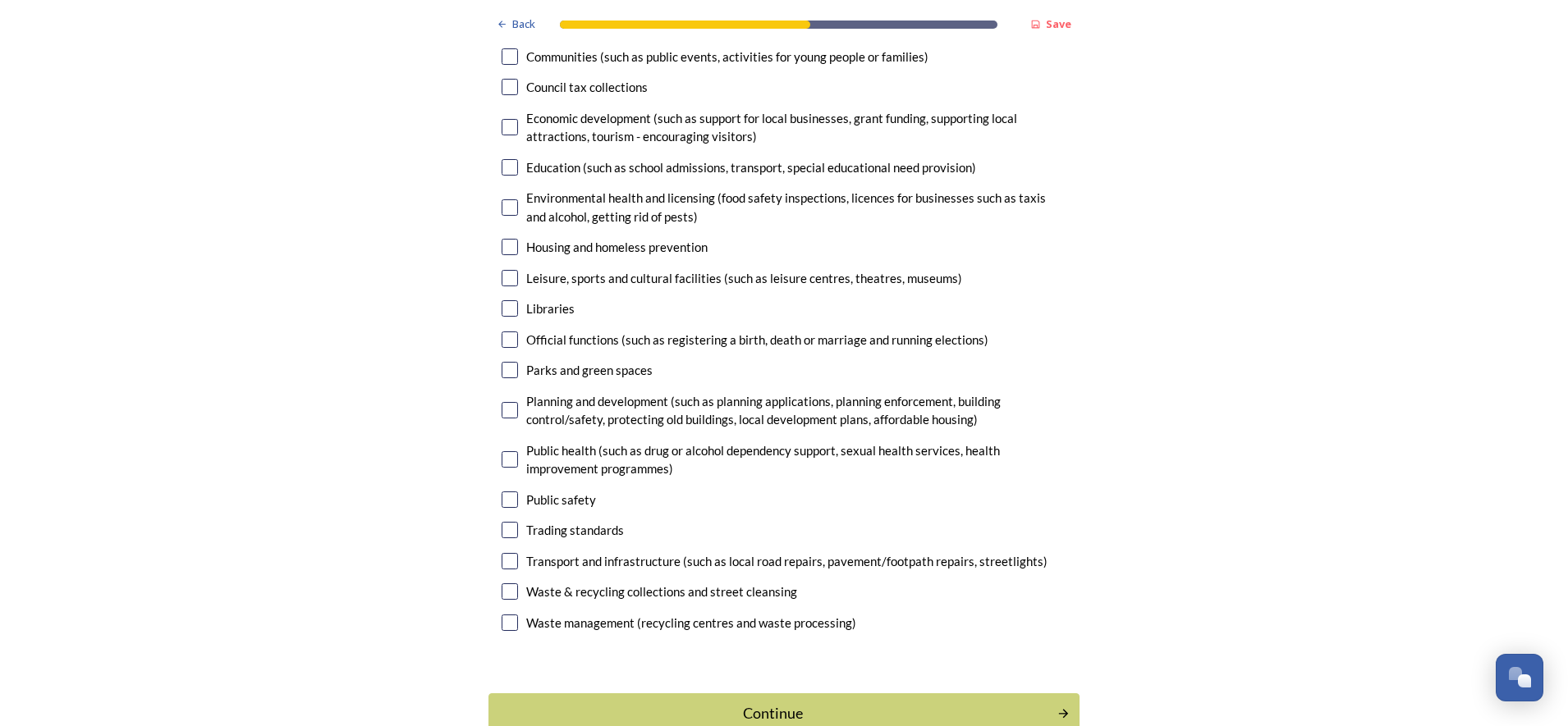
click at [501, 491] on input "checkbox" at bounding box center [510, 499] width 17 height 17
checkbox input "true"
click at [745, 580] on div "Continue" at bounding box center [773, 713] width 556 height 22
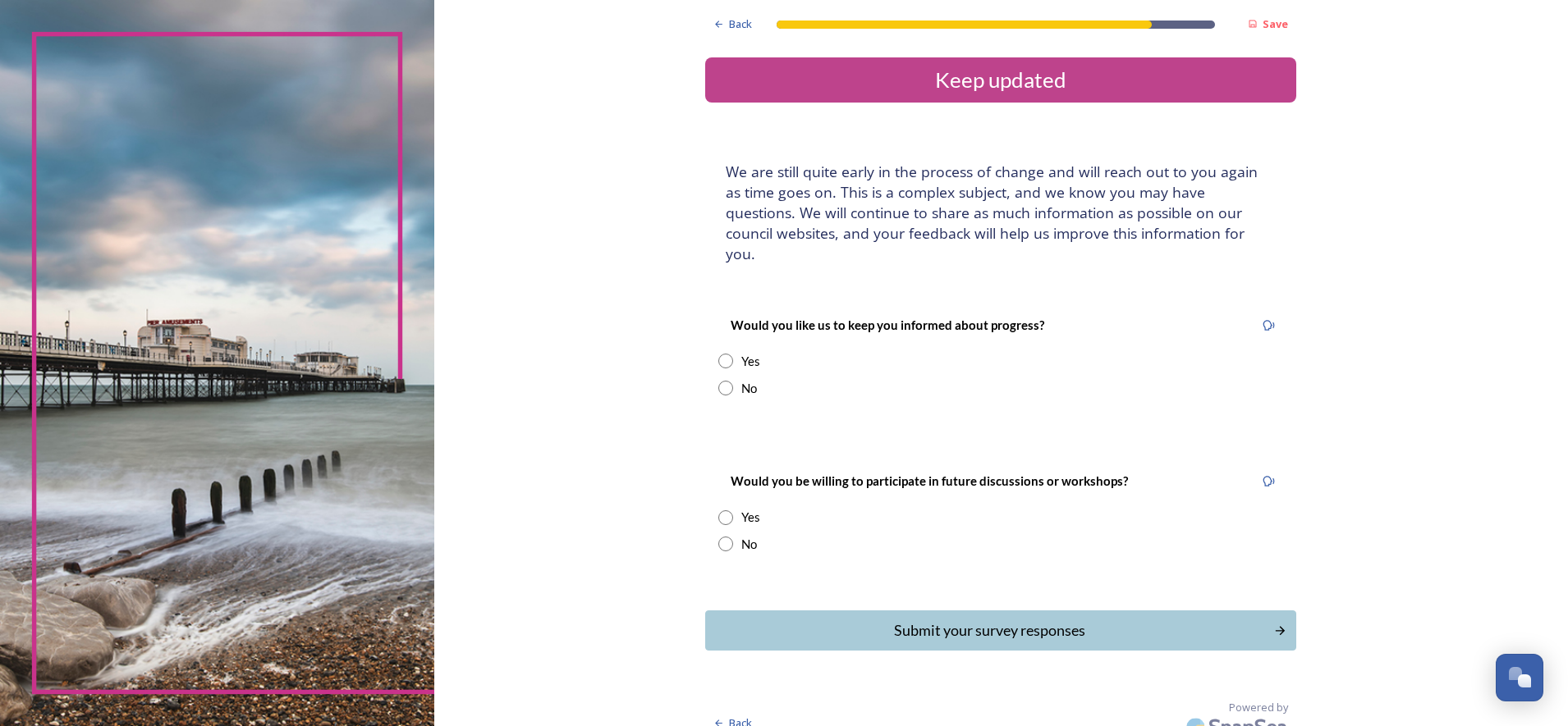
click at [1254, 354] on div "Back Save Keep updated We are still quite early in the process of change and wi…" at bounding box center [1001, 373] width 1134 height 746
click at [726, 354] on input "radio" at bounding box center [726, 361] width 15 height 15
radio input "true"
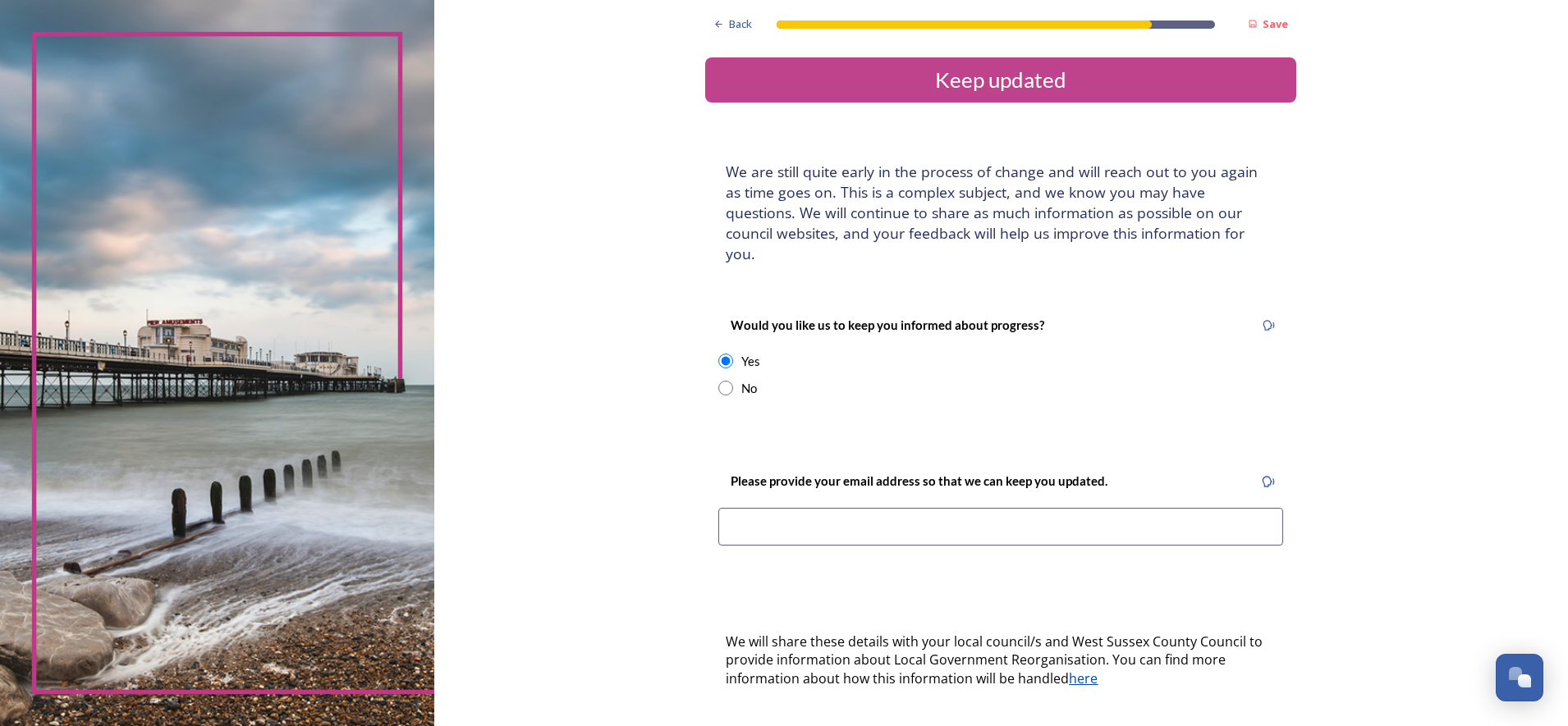
click at [1254, 292] on div "Back Save Keep updated We are still quite early in the process of change and wi…" at bounding box center [1001, 507] width 1134 height 1015
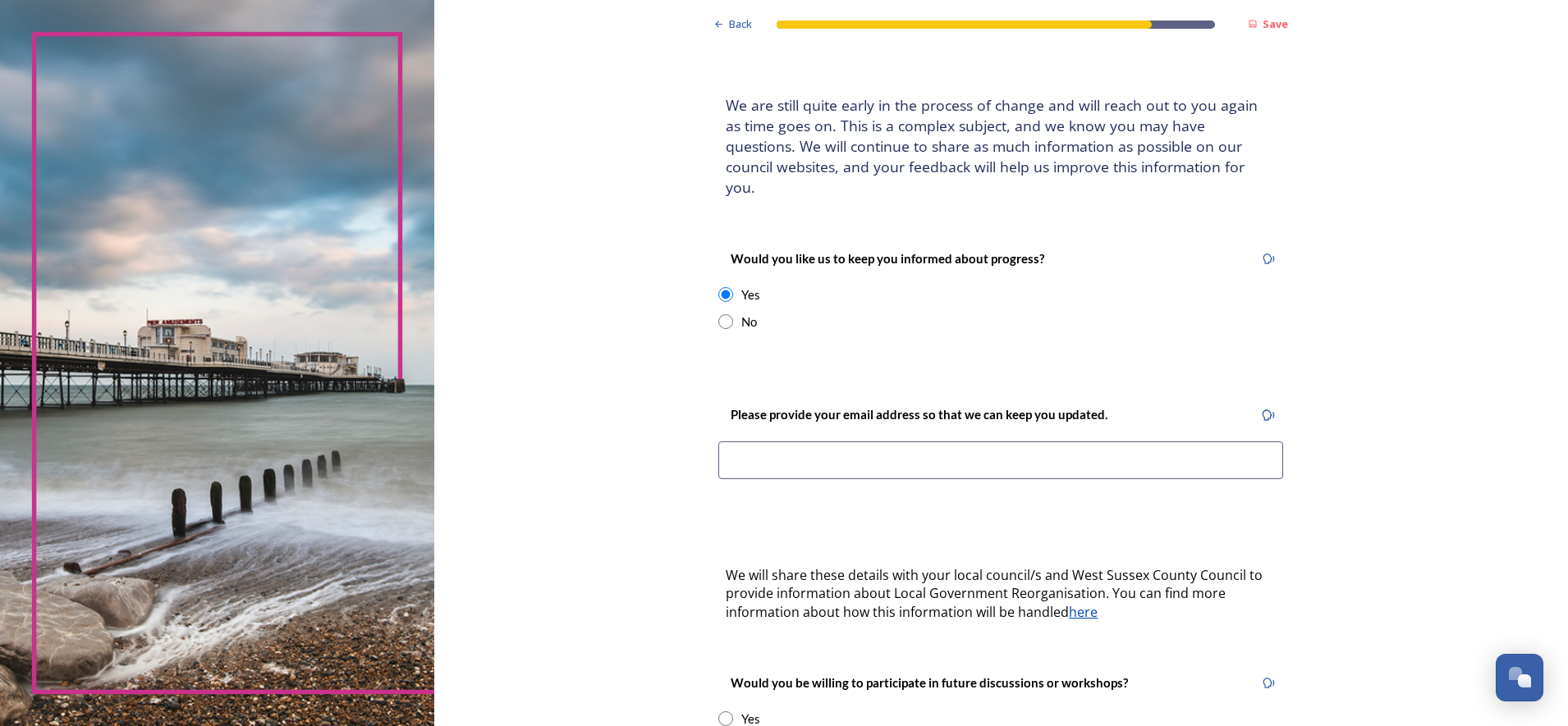
scroll to position [103, 0]
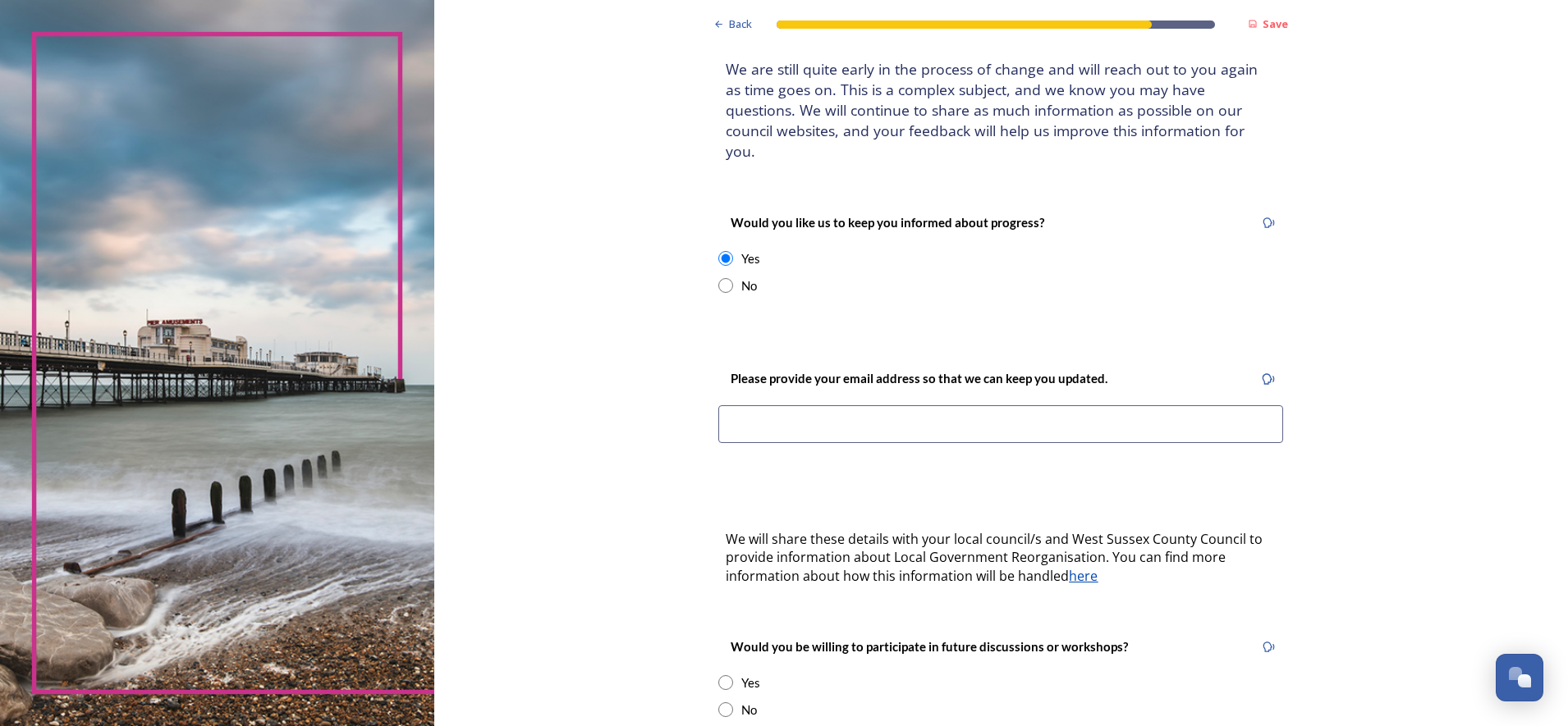
click at [722, 580] on input "radio" at bounding box center [726, 683] width 15 height 15
radio input "true"
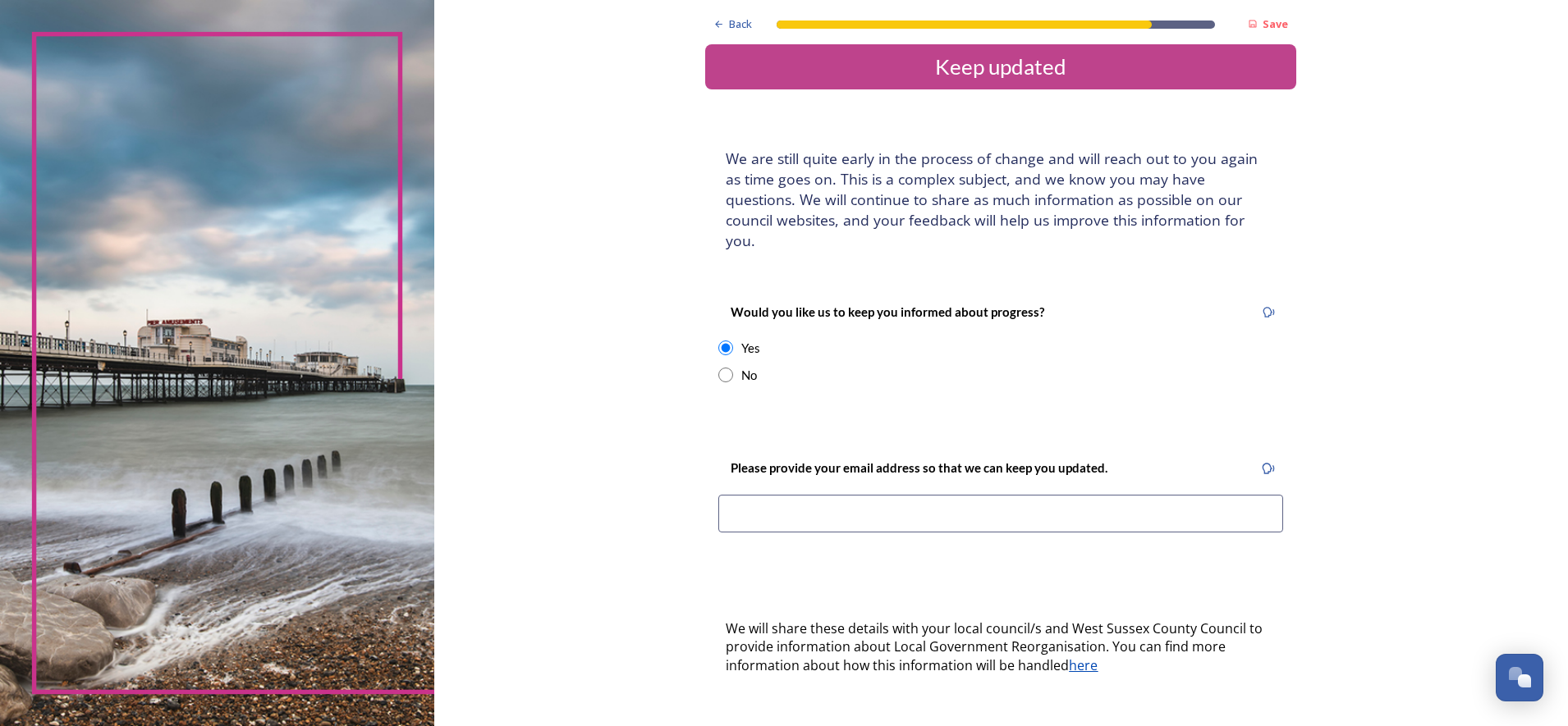
scroll to position [0, 0]
